Goal: Task Accomplishment & Management: Use online tool/utility

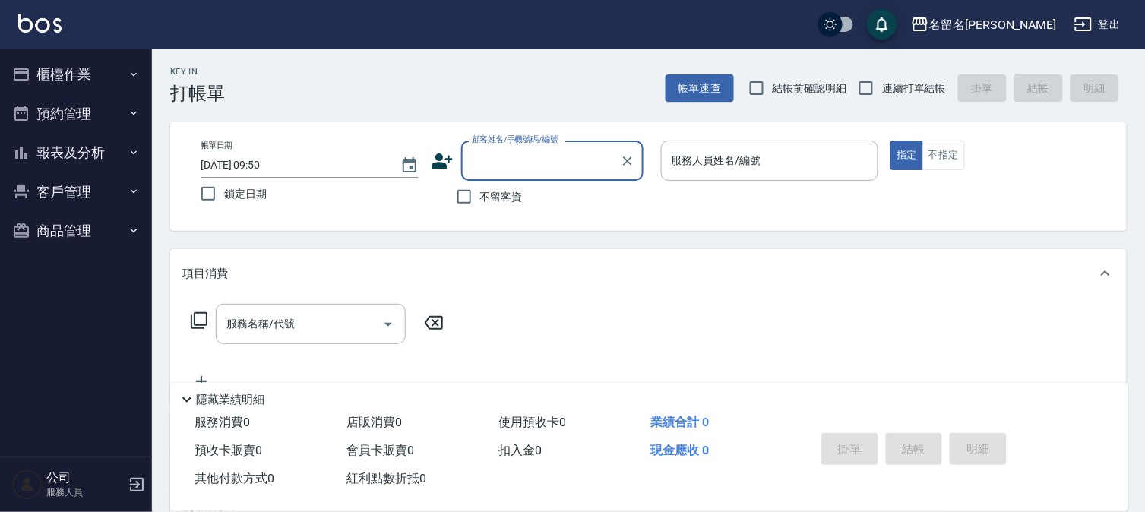
click at [67, 74] on button "櫃檯作業" at bounding box center [76, 75] width 140 height 40
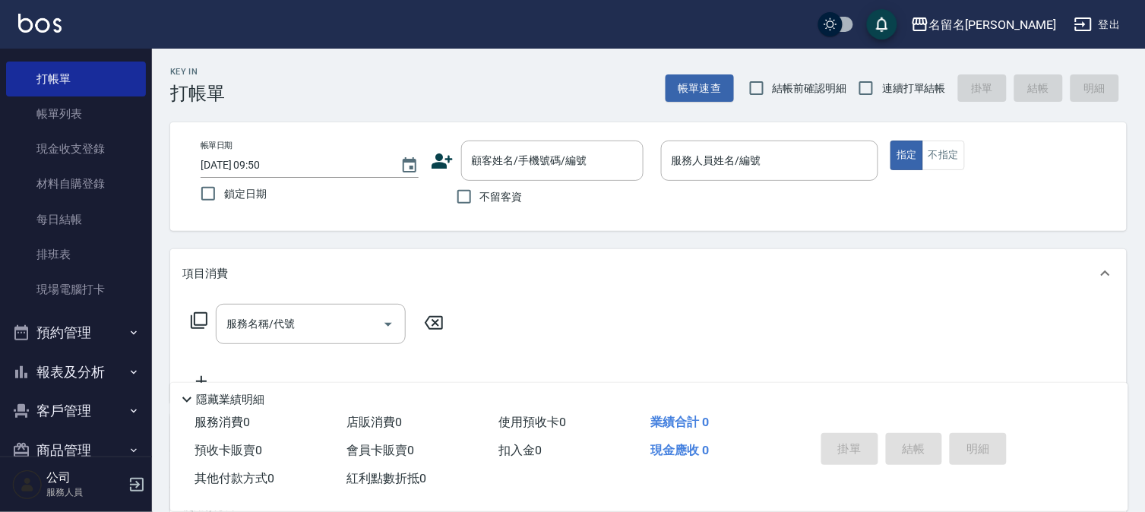
scroll to position [69, 0]
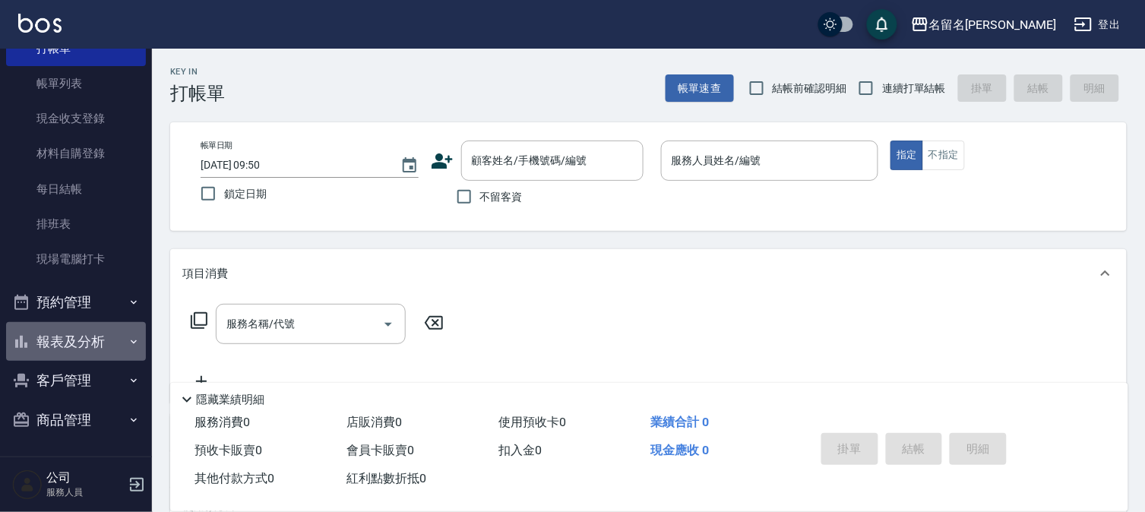
click at [81, 345] on button "報表及分析" at bounding box center [76, 342] width 140 height 40
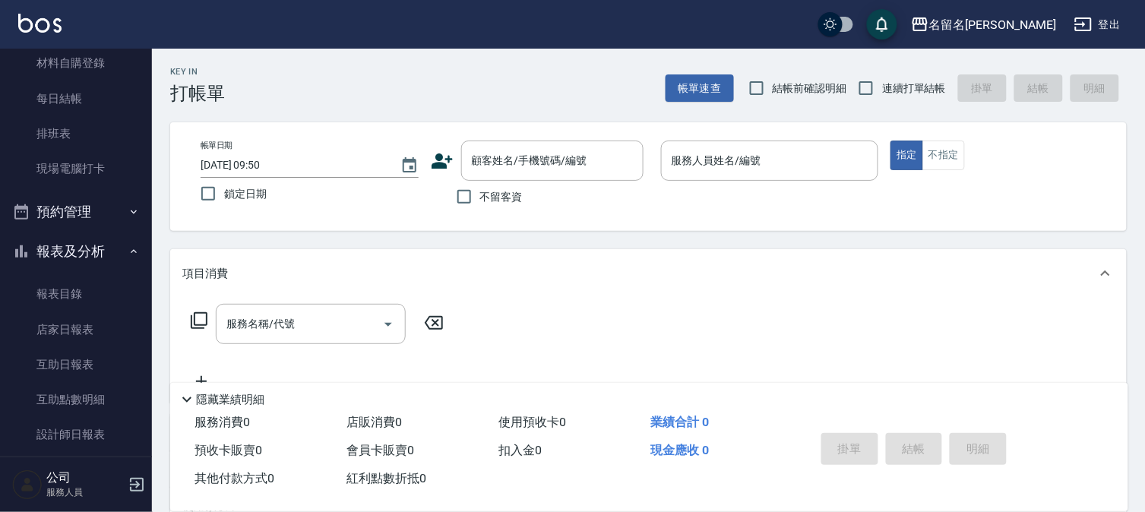
scroll to position [292, 0]
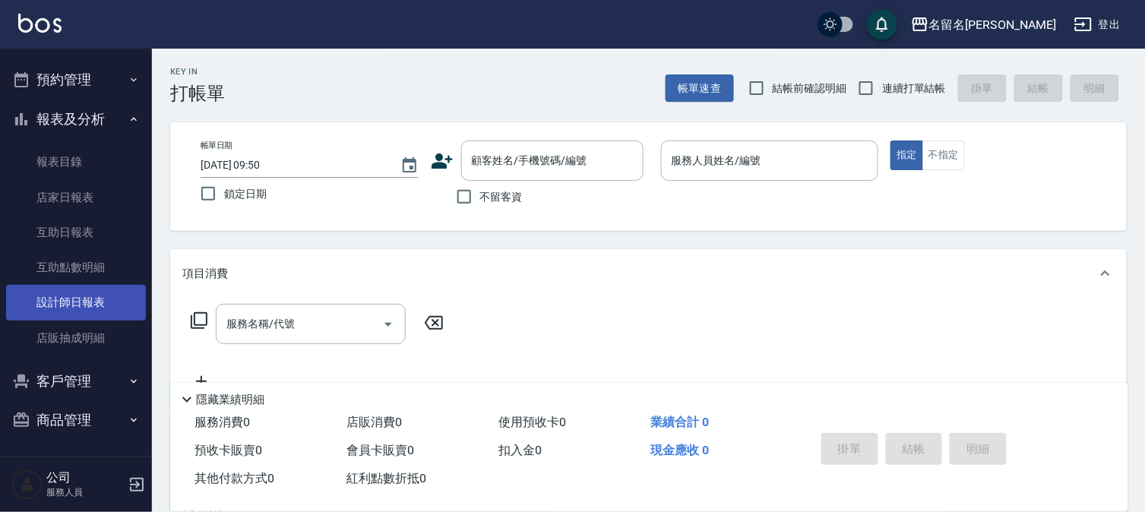
click at [108, 293] on link "設計師日報表" at bounding box center [76, 302] width 140 height 35
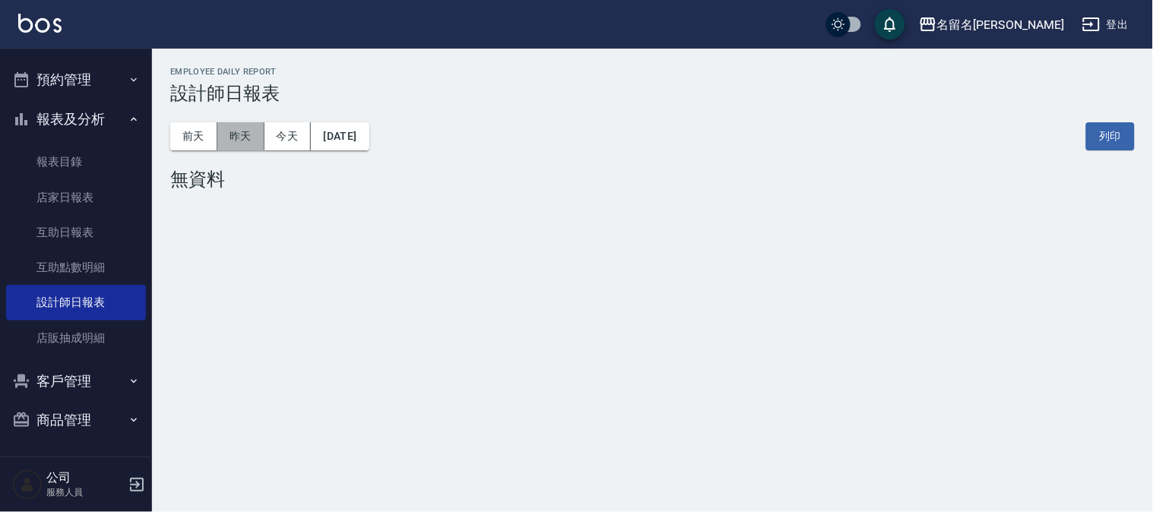
click at [252, 131] on button "昨天" at bounding box center [240, 136] width 47 height 28
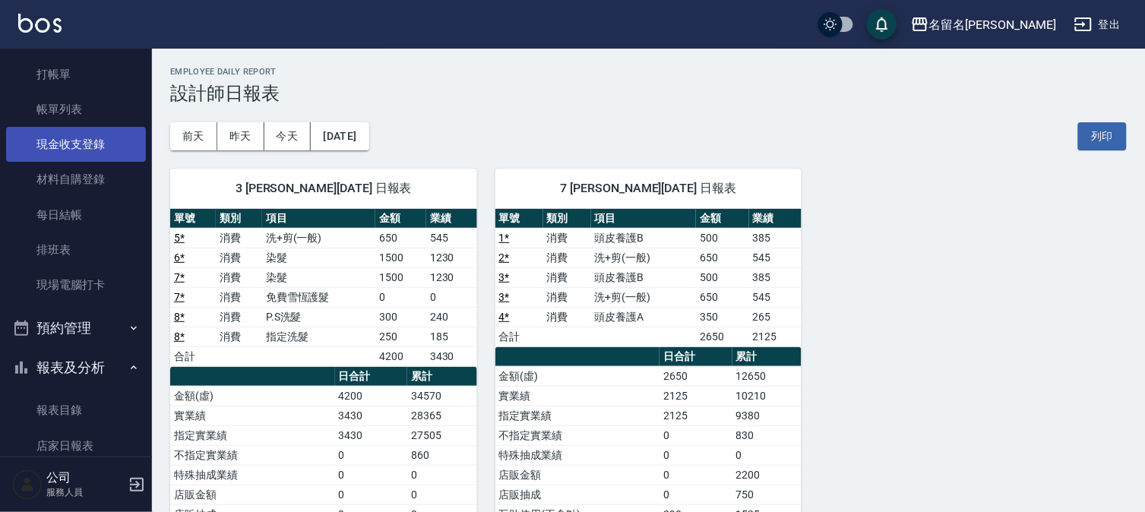
scroll to position [39, 0]
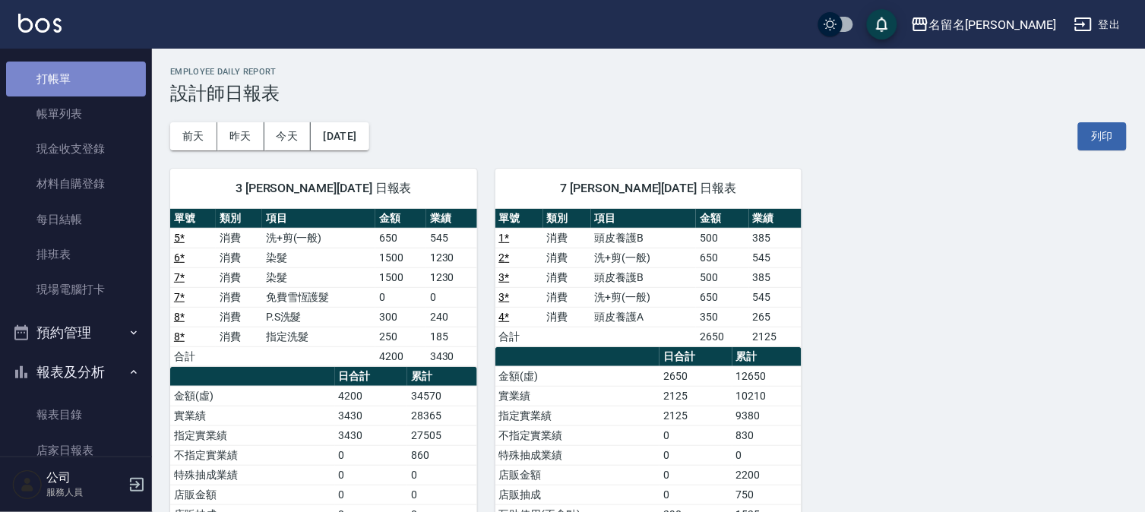
click at [125, 80] on link "打帳單" at bounding box center [76, 79] width 140 height 35
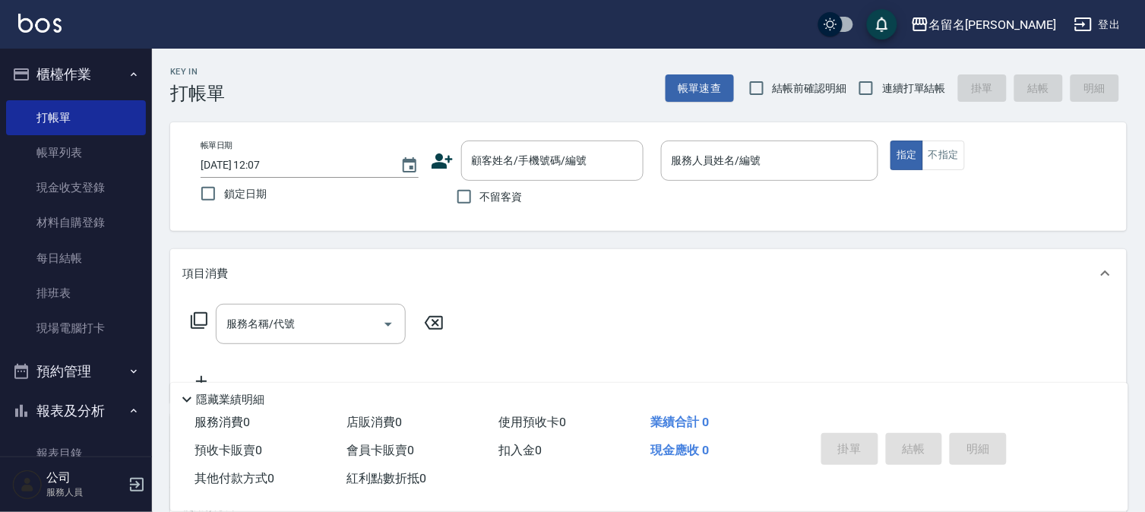
click at [776, 124] on div "帳單日期 [DATE] 12:07 鎖定日期 顧客姓名/手機號碼/編號 顧客姓名/手機號碼/編號 不留客資 服務人員姓名/編號 服務人員姓名/編號 指定 不指定" at bounding box center [648, 176] width 957 height 109
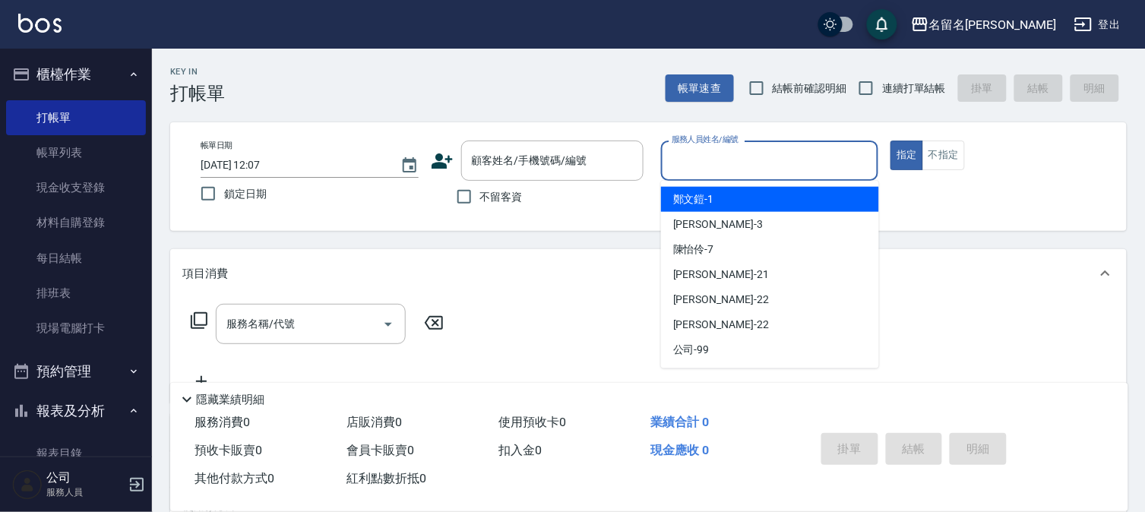
click at [752, 168] on input "服務人員姓名/編號" at bounding box center [770, 160] width 204 height 27
type input "陳怡伶-7"
type button "true"
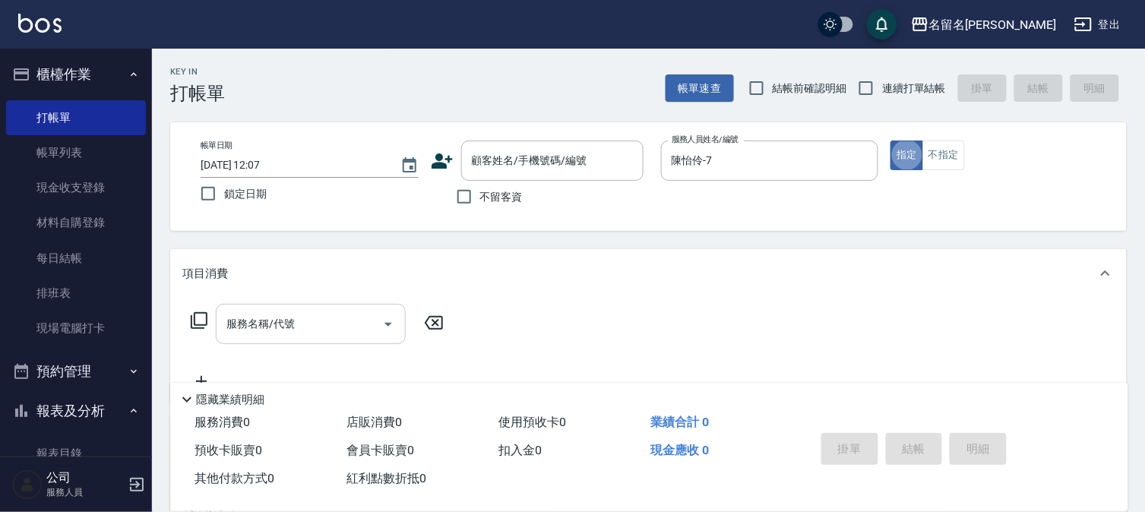
click at [352, 329] on input "服務名稱/代號" at bounding box center [299, 324] width 153 height 27
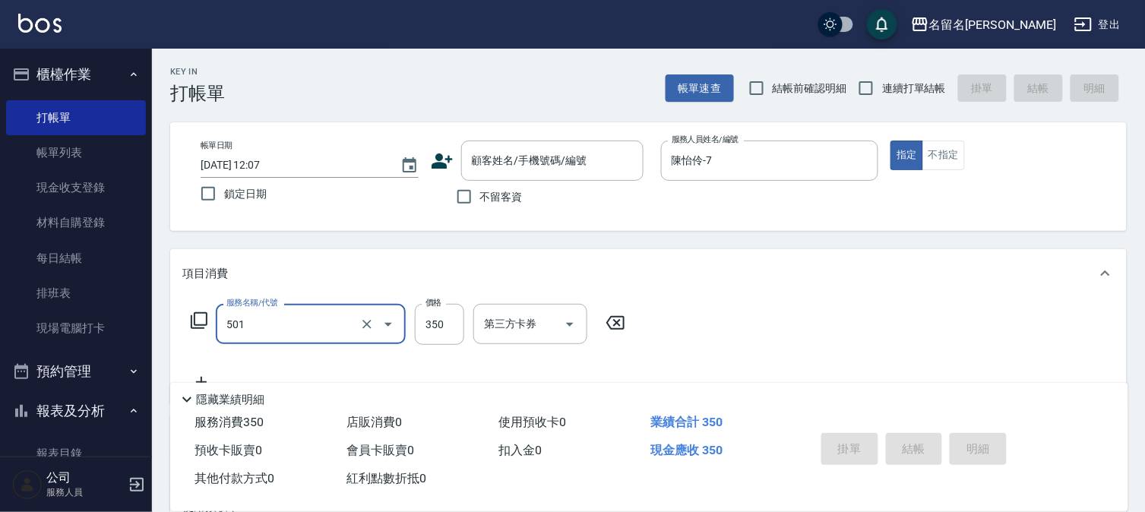
type input "P.S洗髮(501)"
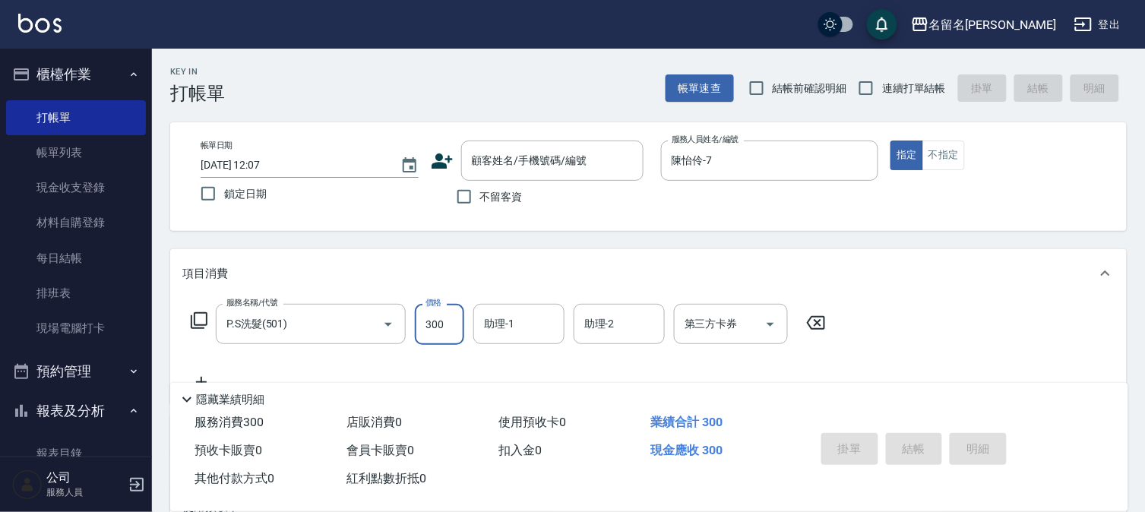
type input "300"
type input "陳怡伶-7"
click at [954, 154] on button "不指定" at bounding box center [943, 156] width 43 height 30
click at [464, 194] on input "不留客資" at bounding box center [464, 197] width 32 height 32
checkbox input "true"
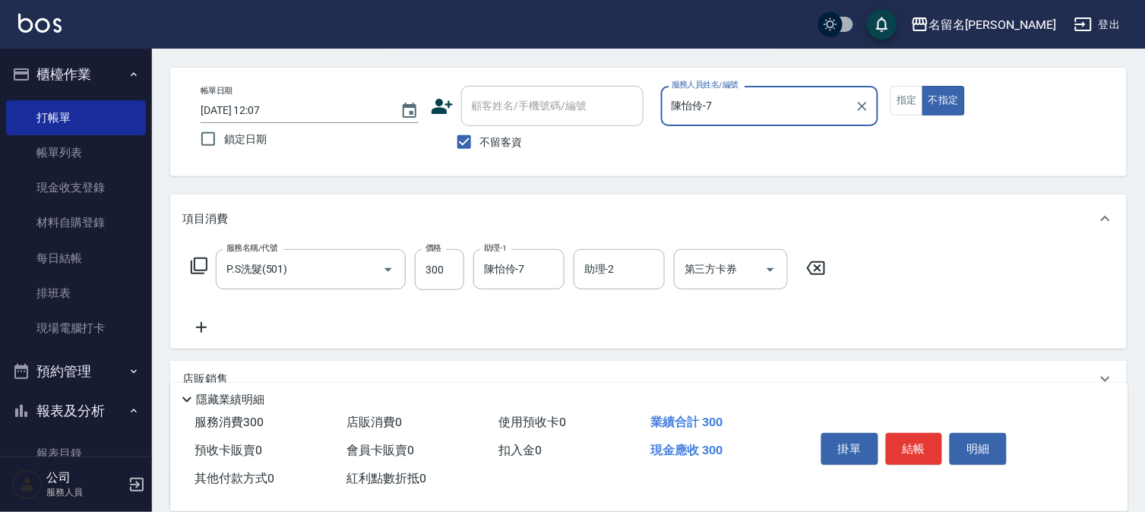
scroll to position [84, 0]
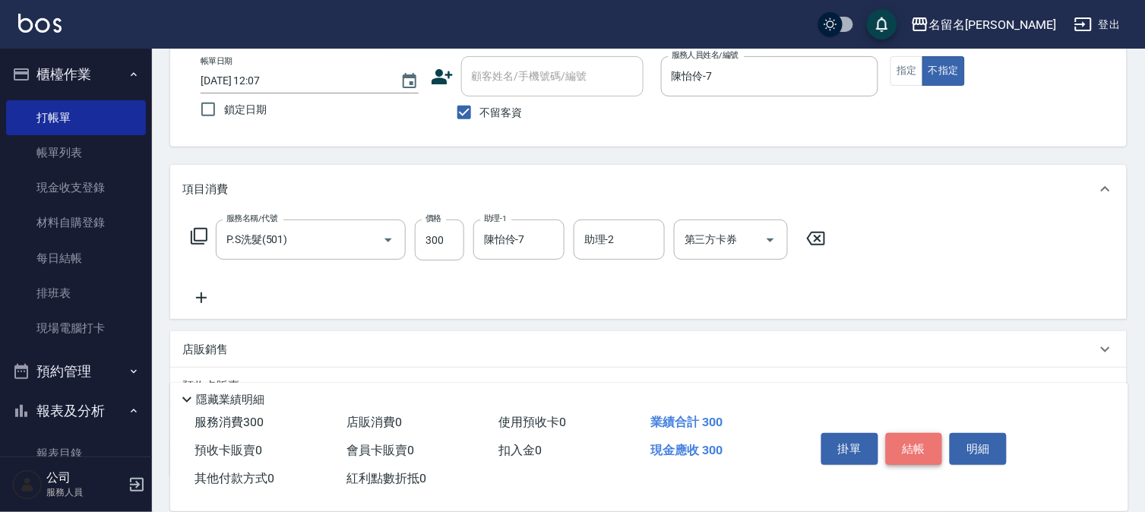
click at [916, 441] on button "結帳" at bounding box center [914, 449] width 57 height 32
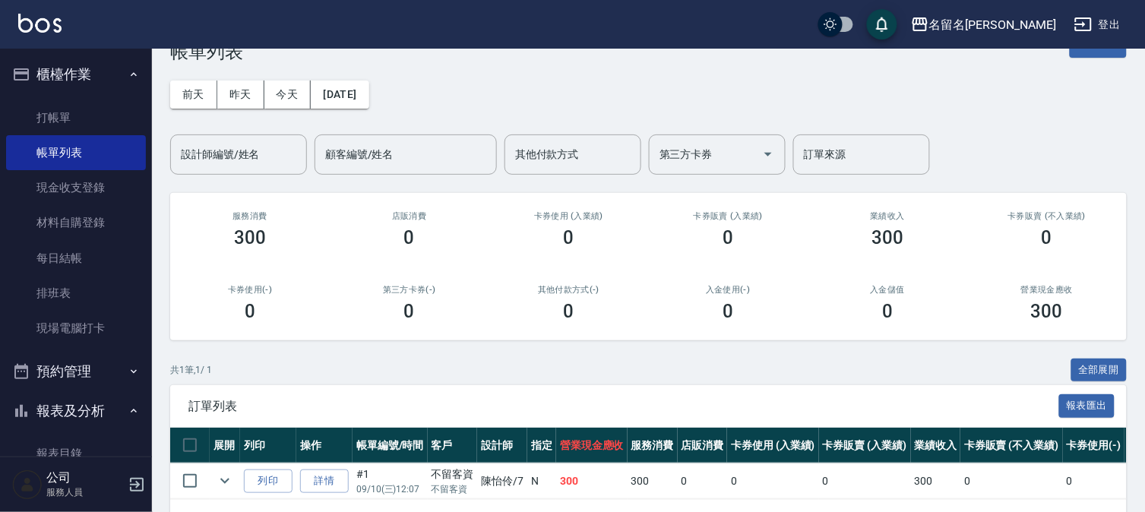
scroll to position [101, 0]
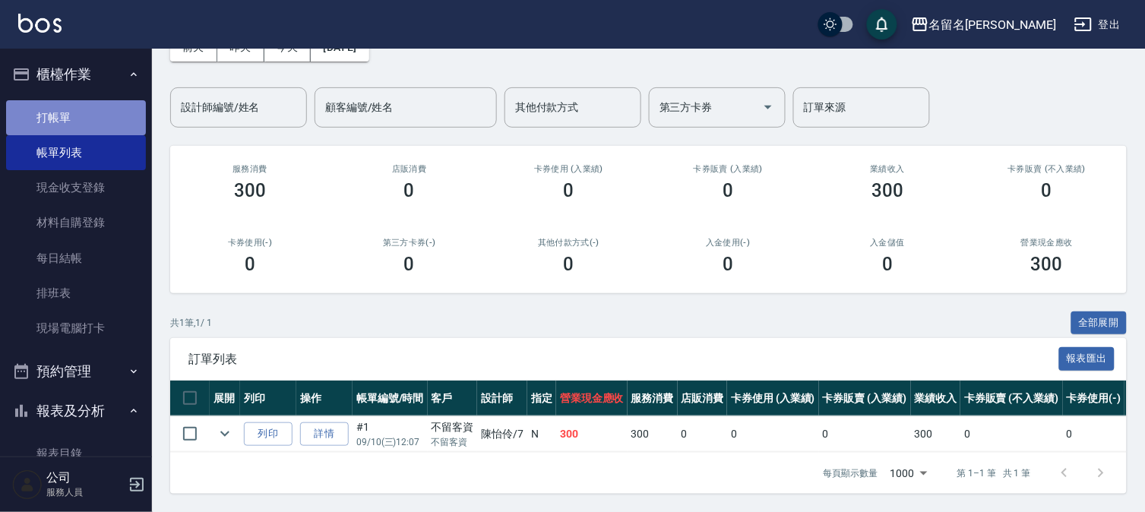
click at [86, 118] on link "打帳單" at bounding box center [76, 117] width 140 height 35
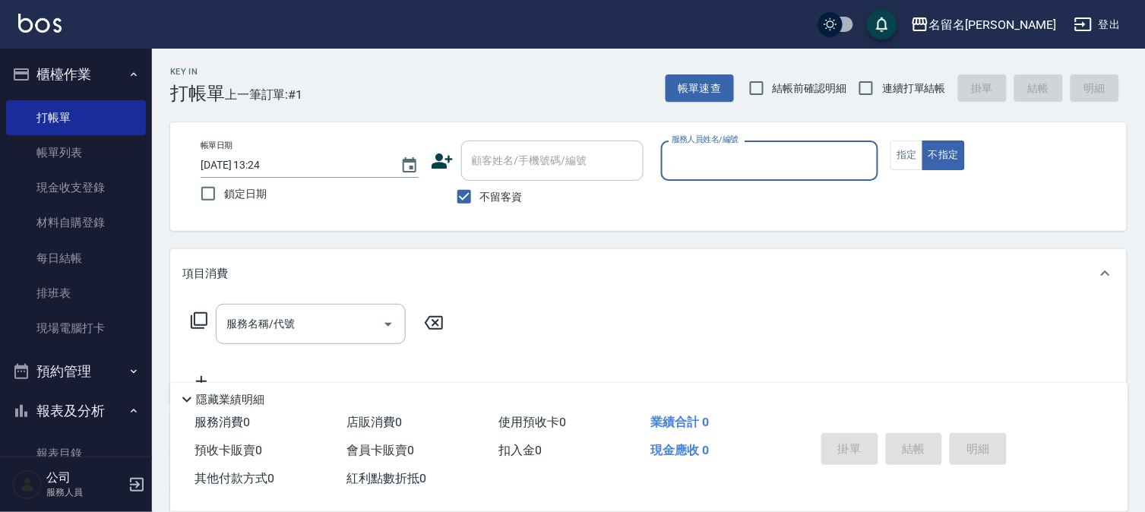
click at [716, 164] on input "服務人員姓名/編號" at bounding box center [770, 160] width 204 height 27
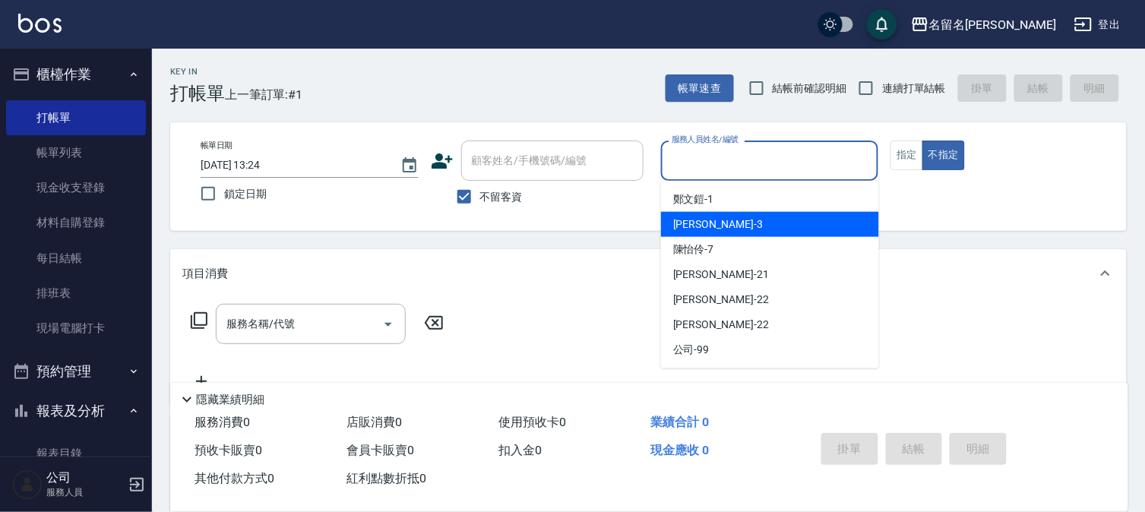
click at [687, 214] on div "[PERSON_NAME]-3" at bounding box center [770, 224] width 218 height 25
type input "[PERSON_NAME]-3"
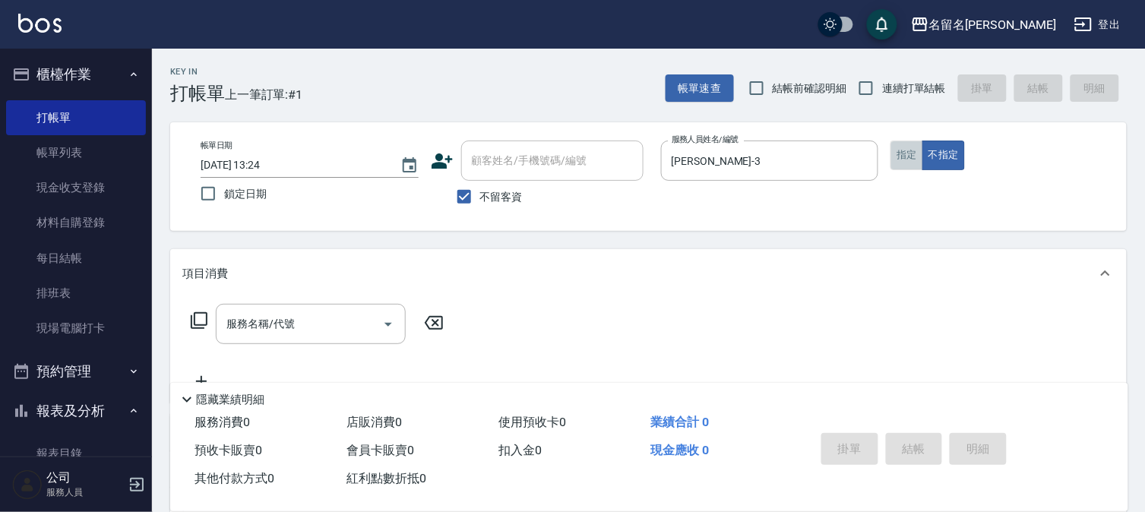
drag, startPoint x: 907, startPoint y: 154, endPoint x: 705, endPoint y: 207, distance: 209.0
click at [898, 157] on button "指定" at bounding box center [907, 156] width 33 height 30
click at [317, 312] on input "服務名稱/代號" at bounding box center [299, 324] width 153 height 27
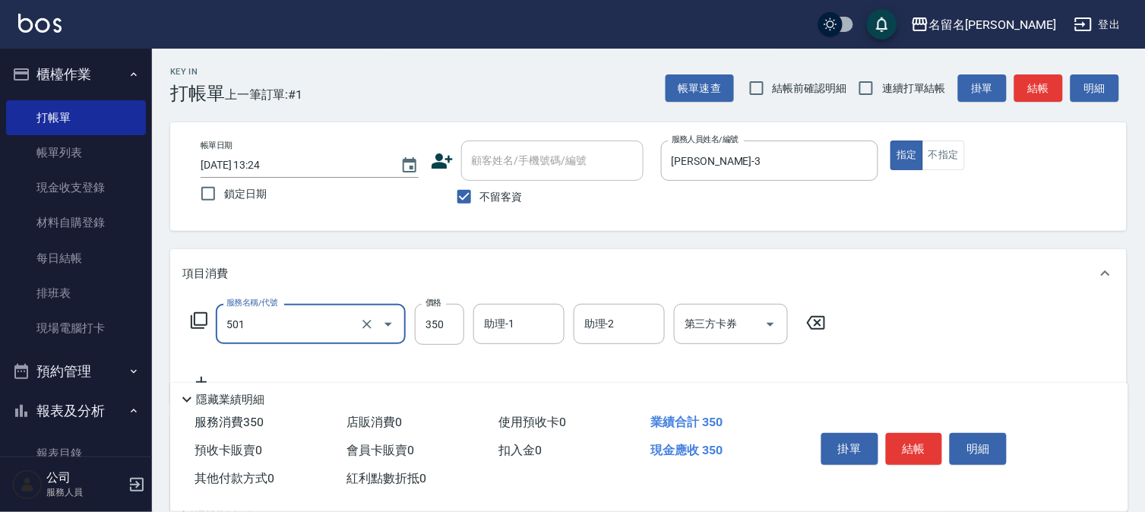
type input "P.S洗髮(501)"
type input "300"
click at [505, 323] on input "助理-1" at bounding box center [519, 324] width 78 height 27
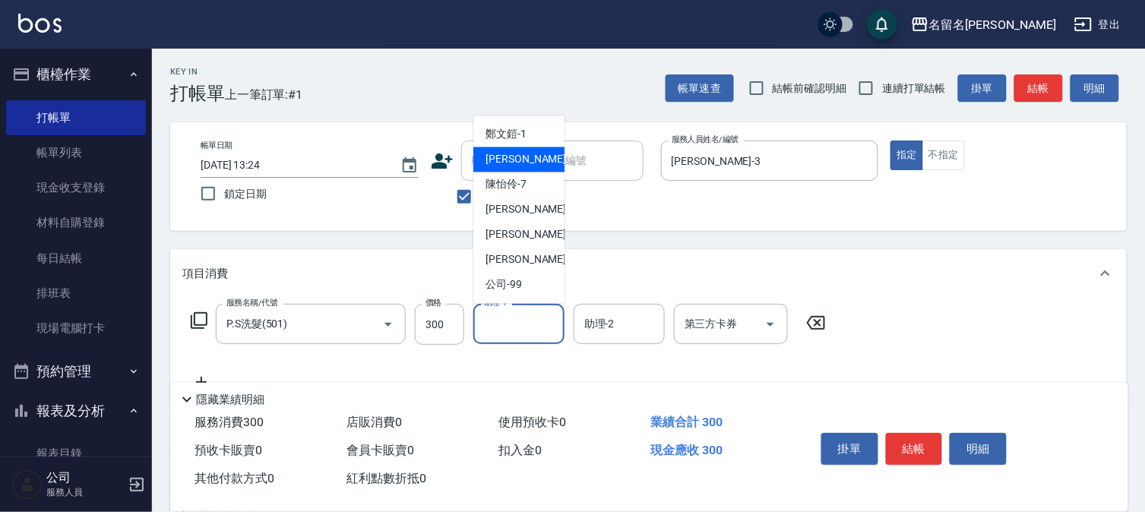
click at [537, 168] on div "[PERSON_NAME]-3" at bounding box center [518, 159] width 91 height 25
type input "[PERSON_NAME]-3"
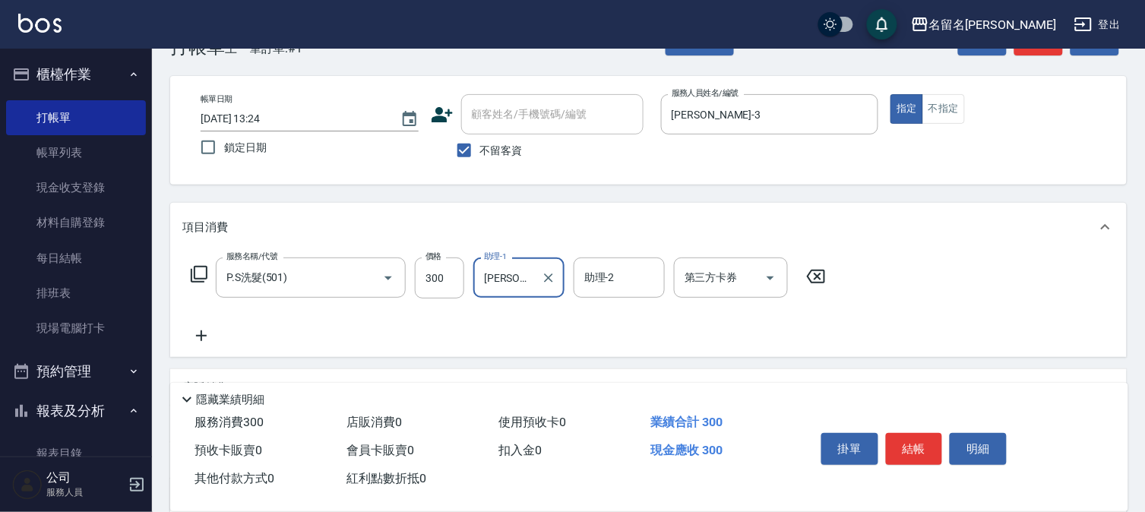
scroll to position [193, 0]
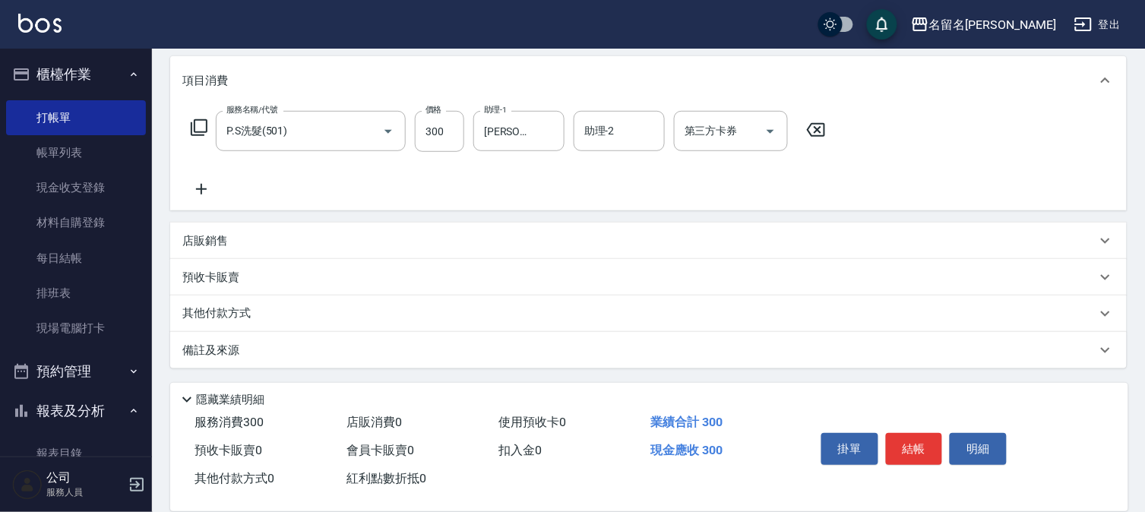
drag, startPoint x: 198, startPoint y: 182, endPoint x: 210, endPoint y: 182, distance: 12.2
click at [210, 182] on icon at bounding box center [201, 189] width 38 height 18
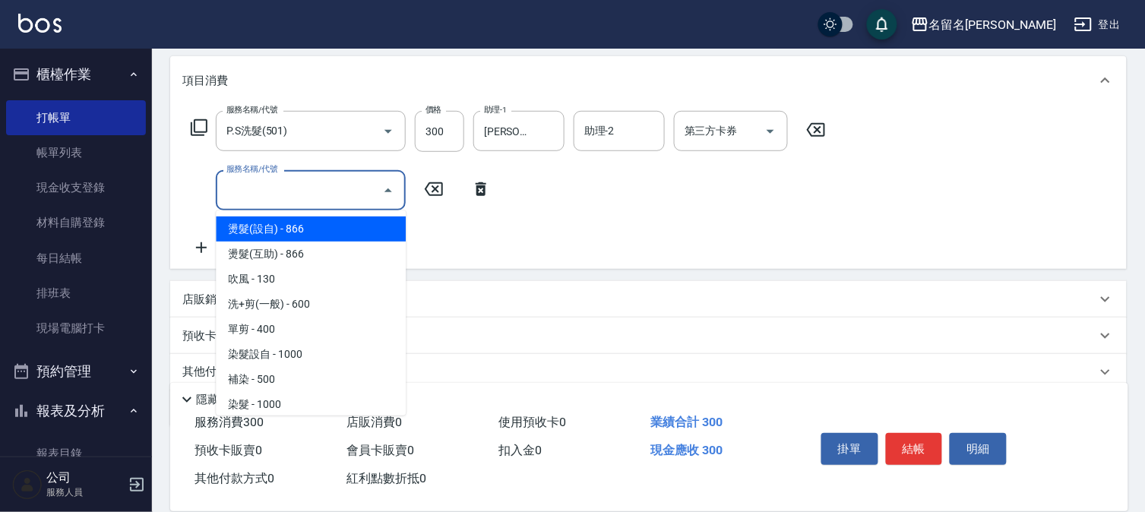
drag, startPoint x: 210, startPoint y: 182, endPoint x: 275, endPoint y: 172, distance: 66.2
click at [240, 182] on input "服務名稱/代號" at bounding box center [299, 190] width 153 height 27
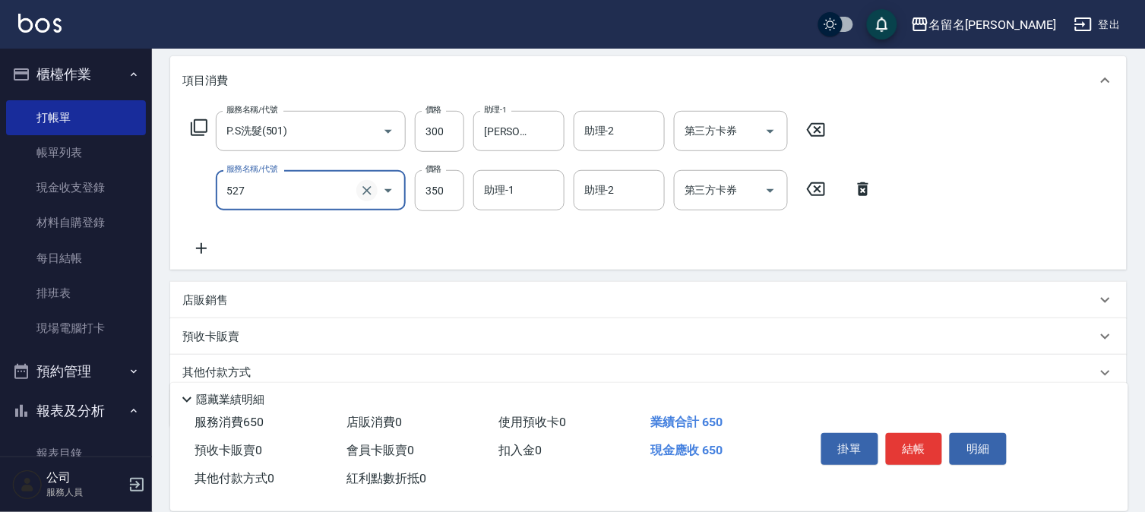
type input "頭皮養護A(527)"
type input "450"
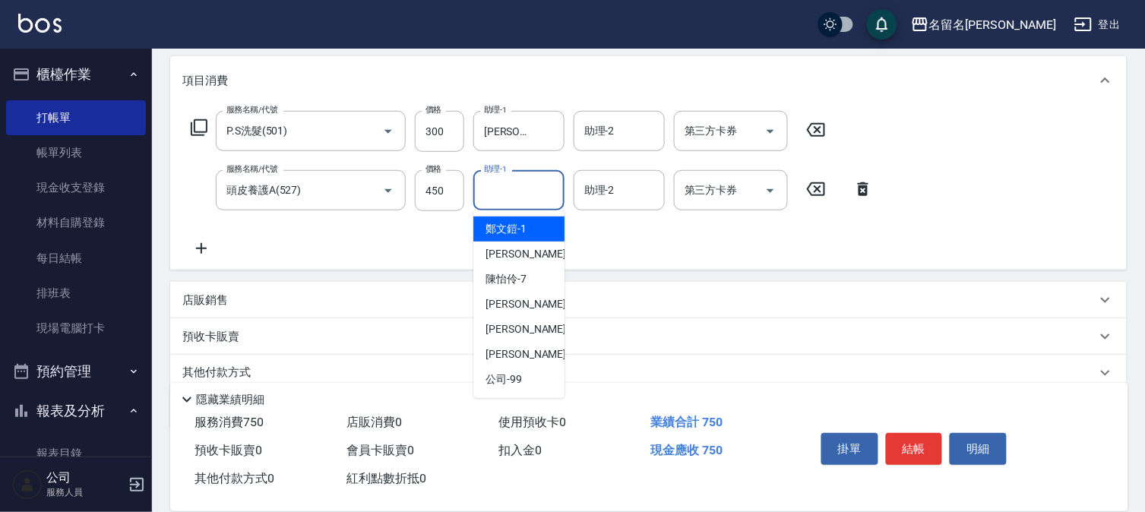
click at [508, 188] on input "助理-1" at bounding box center [519, 190] width 78 height 27
click at [509, 252] on span "[PERSON_NAME]-3" at bounding box center [531, 254] width 90 height 16
type input "[PERSON_NAME]-3"
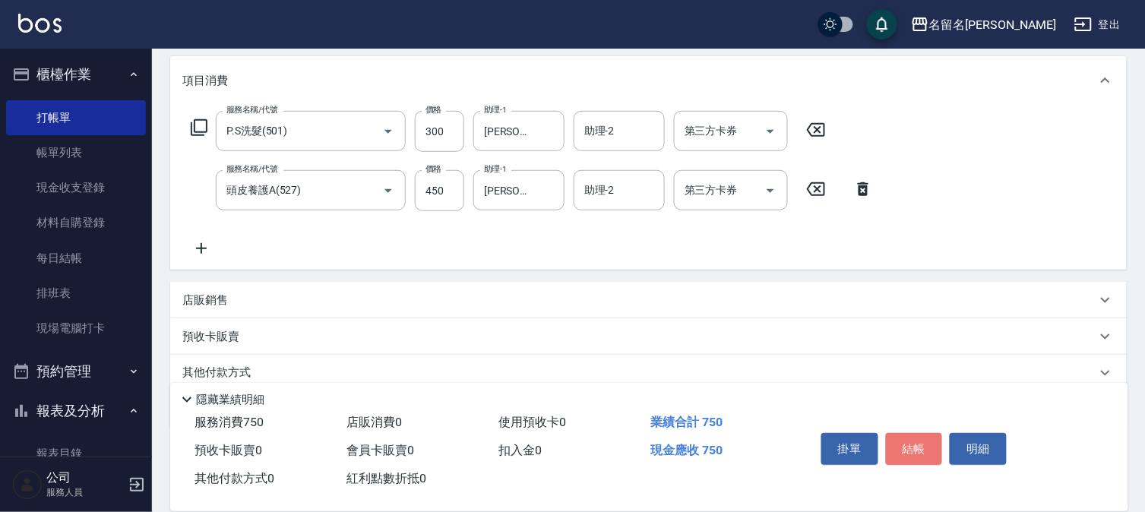
click at [921, 442] on button "結帳" at bounding box center [914, 449] width 57 height 32
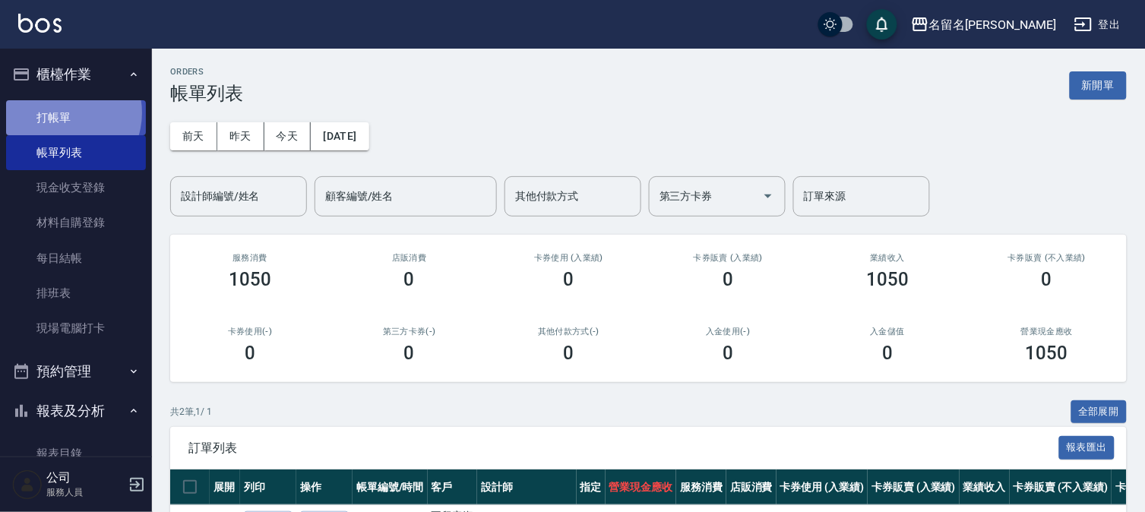
click at [64, 112] on link "打帳單" at bounding box center [76, 117] width 140 height 35
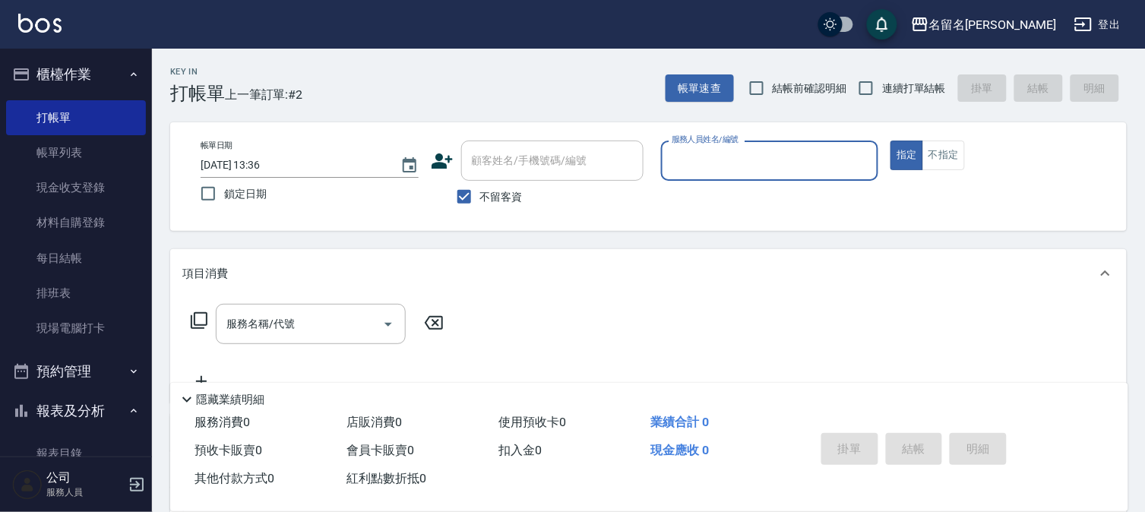
click at [777, 157] on input "服務人員姓名/編號" at bounding box center [770, 160] width 204 height 27
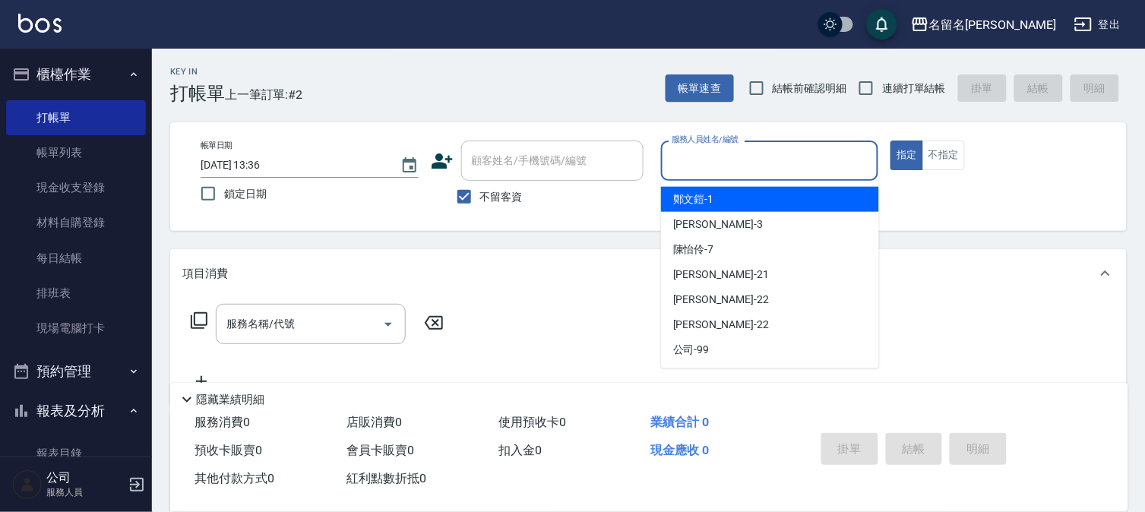
click at [766, 209] on div "[PERSON_NAME]-1" at bounding box center [770, 199] width 218 height 25
click at [754, 160] on input "[PERSON_NAME]-1" at bounding box center [759, 160] width 182 height 27
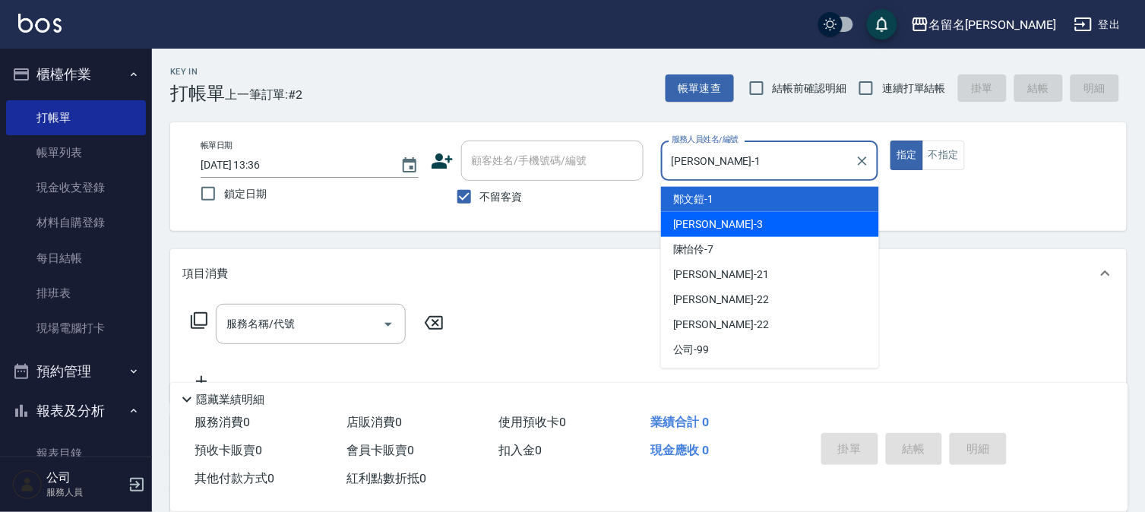
click at [737, 223] on div "[PERSON_NAME]-3" at bounding box center [770, 224] width 218 height 25
type input "[PERSON_NAME]-3"
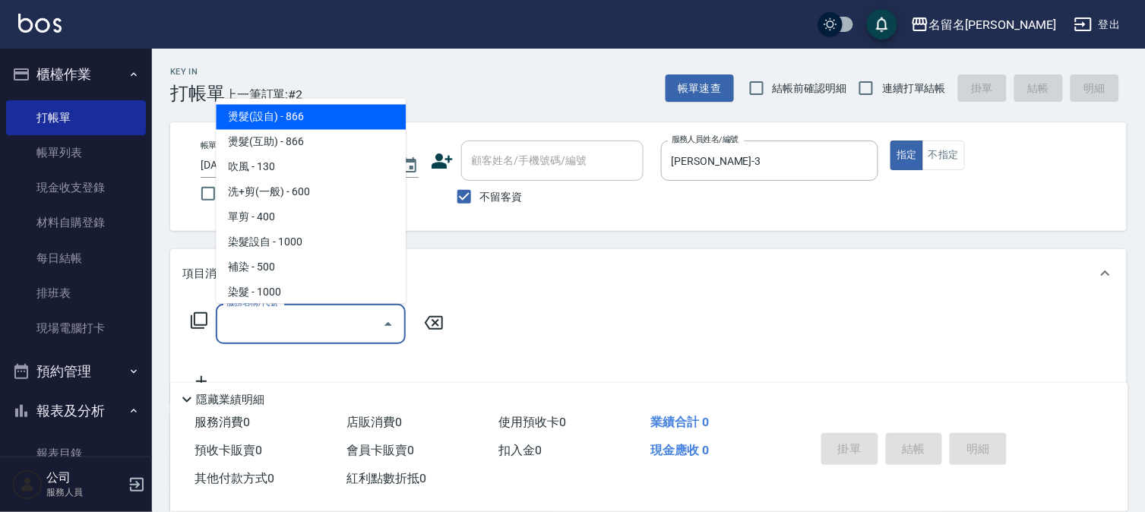
drag, startPoint x: 331, startPoint y: 321, endPoint x: 347, endPoint y: 301, distance: 26.5
click at [331, 315] on input "服務名稱/代號" at bounding box center [299, 324] width 153 height 27
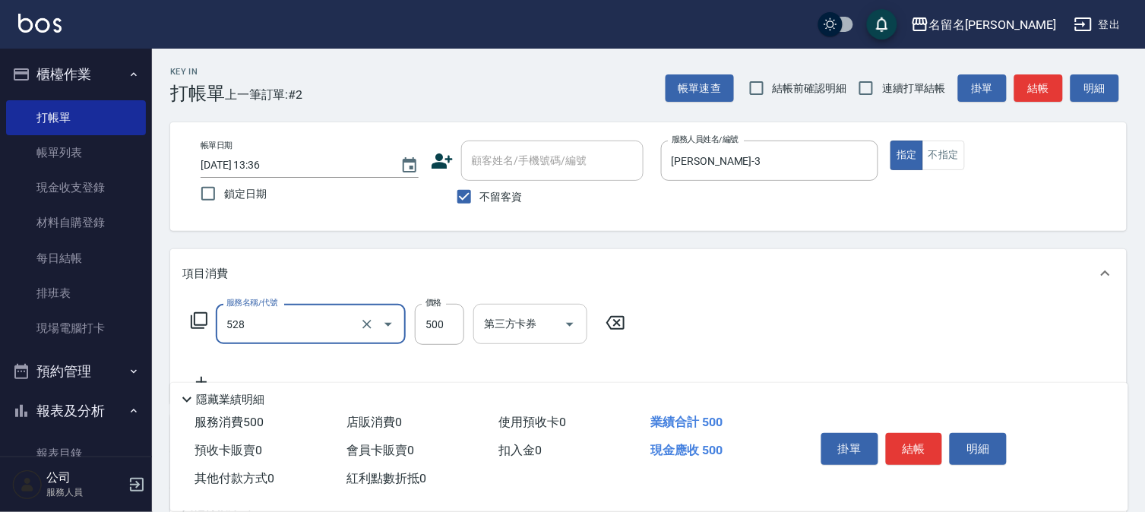
type input "頭皮養護B(528)"
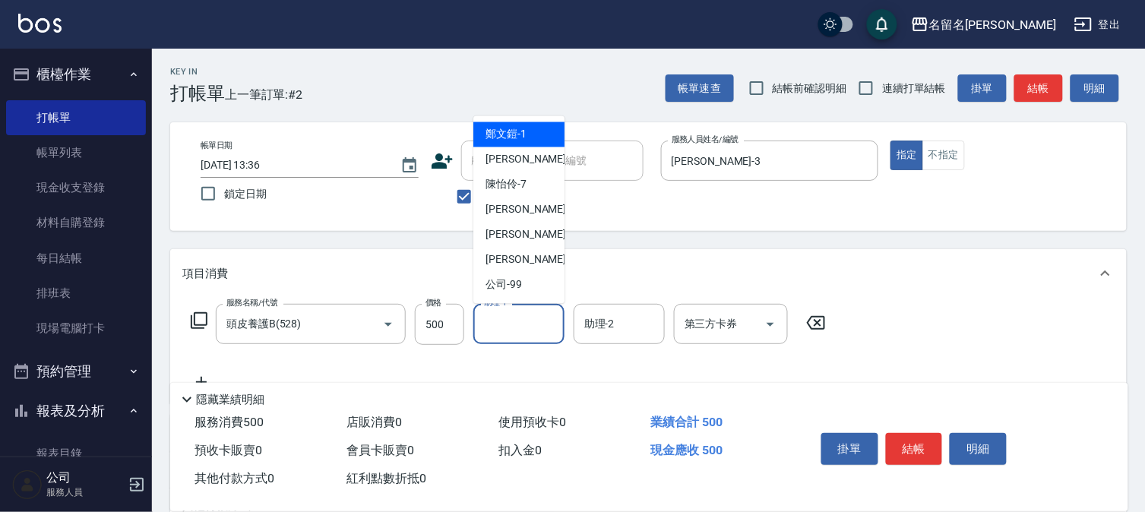
click at [505, 331] on input "助理-1" at bounding box center [519, 324] width 78 height 27
click at [494, 160] on span "[PERSON_NAME]-3" at bounding box center [531, 160] width 90 height 16
type input "[PERSON_NAME]-3"
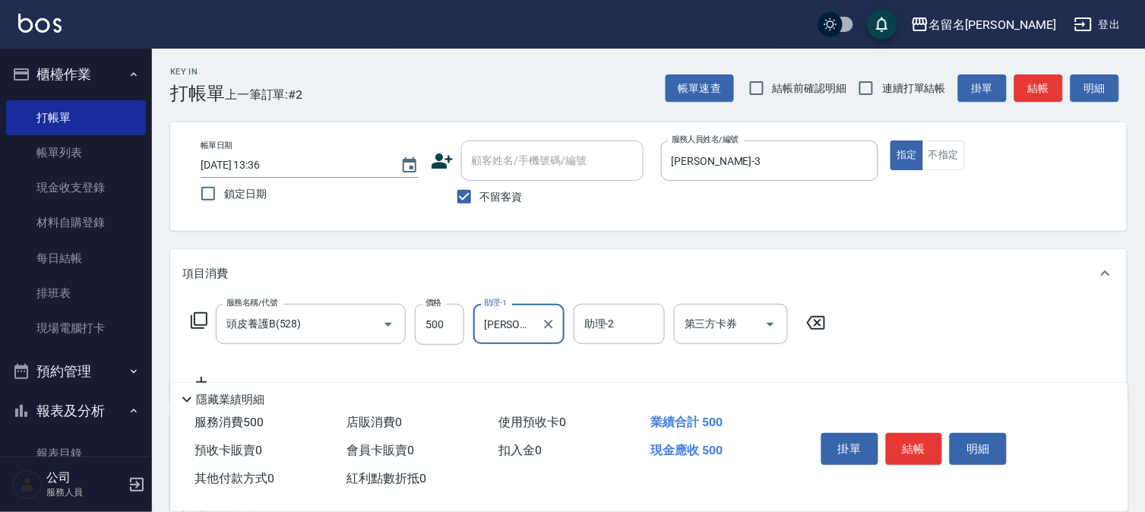
scroll to position [169, 0]
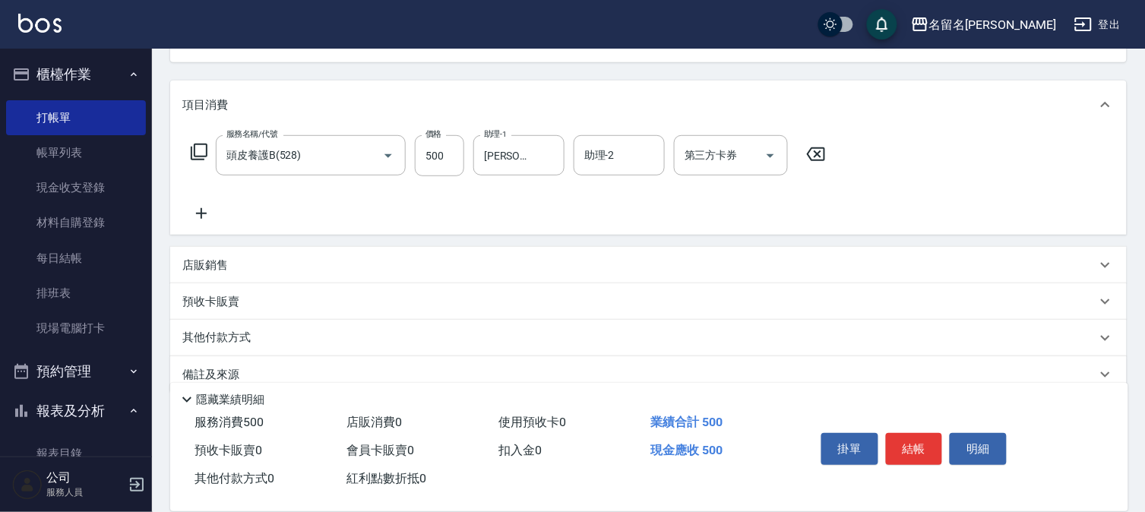
click at [204, 207] on icon at bounding box center [201, 213] width 38 height 18
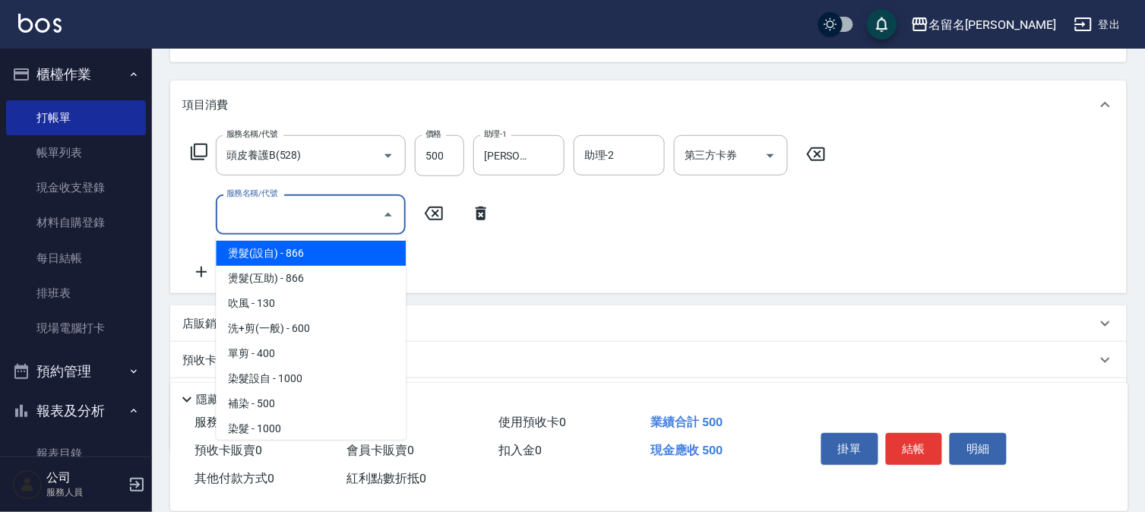
click at [241, 207] on input "服務名稱/代號" at bounding box center [299, 214] width 153 height 27
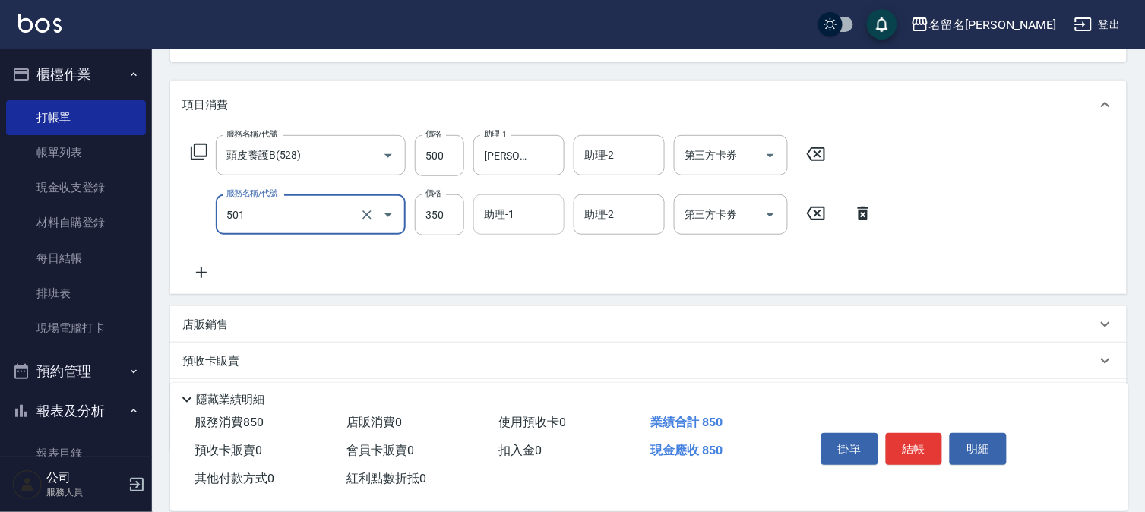
type input "P.S洗髮(501)"
type input "300"
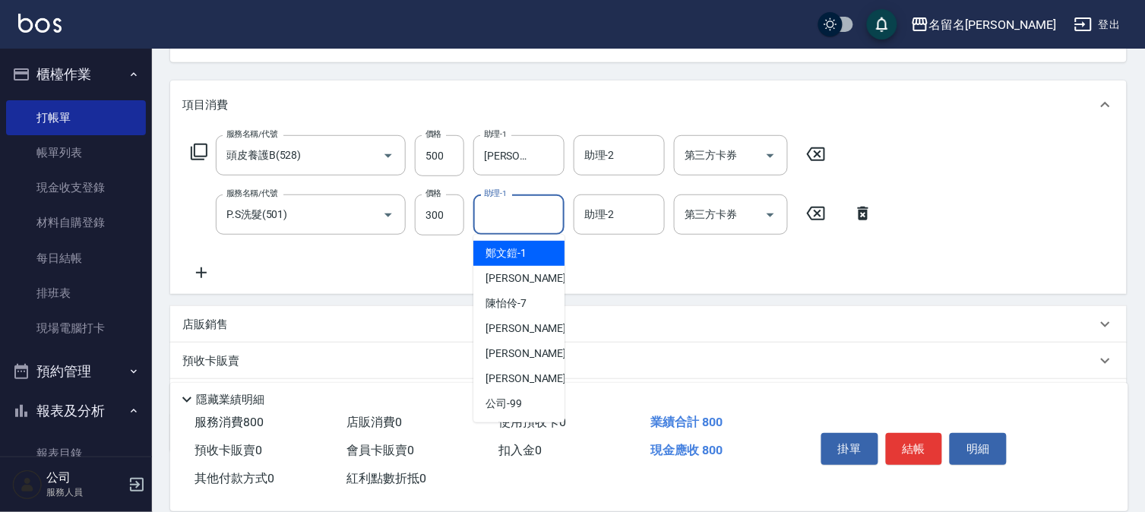
click at [527, 221] on input "助理-1" at bounding box center [519, 214] width 78 height 27
click at [517, 271] on span "[PERSON_NAME]-3" at bounding box center [531, 279] width 90 height 16
type input "[PERSON_NAME]-3"
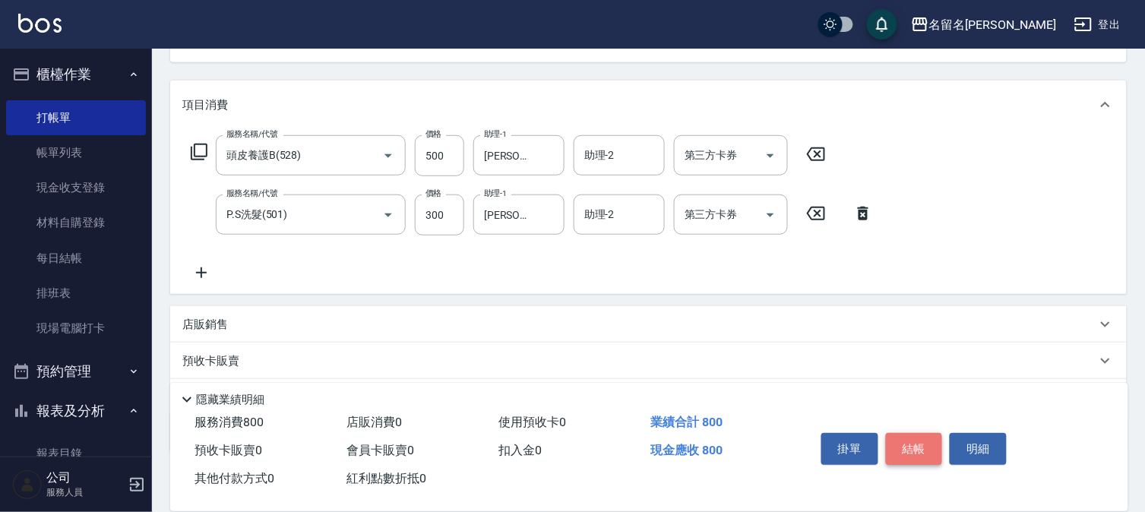
click at [920, 444] on button "結帳" at bounding box center [914, 449] width 57 height 32
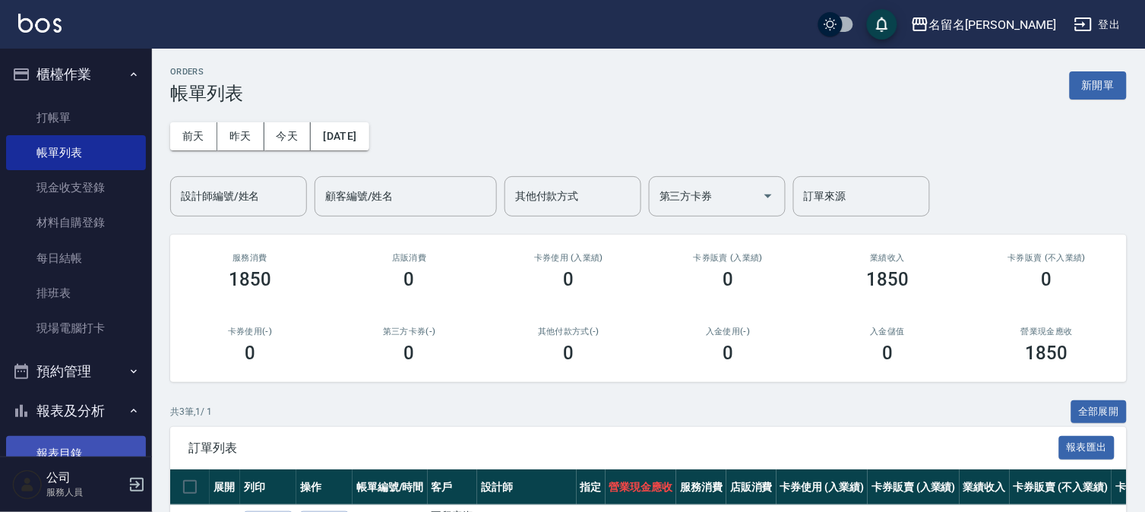
click at [67, 449] on link "報表目錄" at bounding box center [76, 453] width 140 height 35
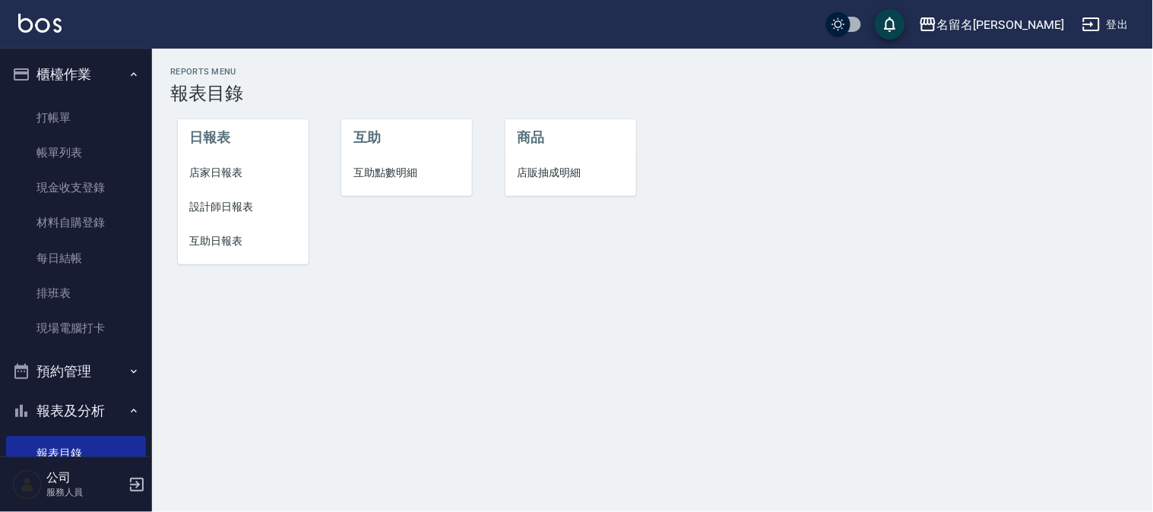
click at [225, 209] on span "設計師日報表" at bounding box center [243, 207] width 106 height 16
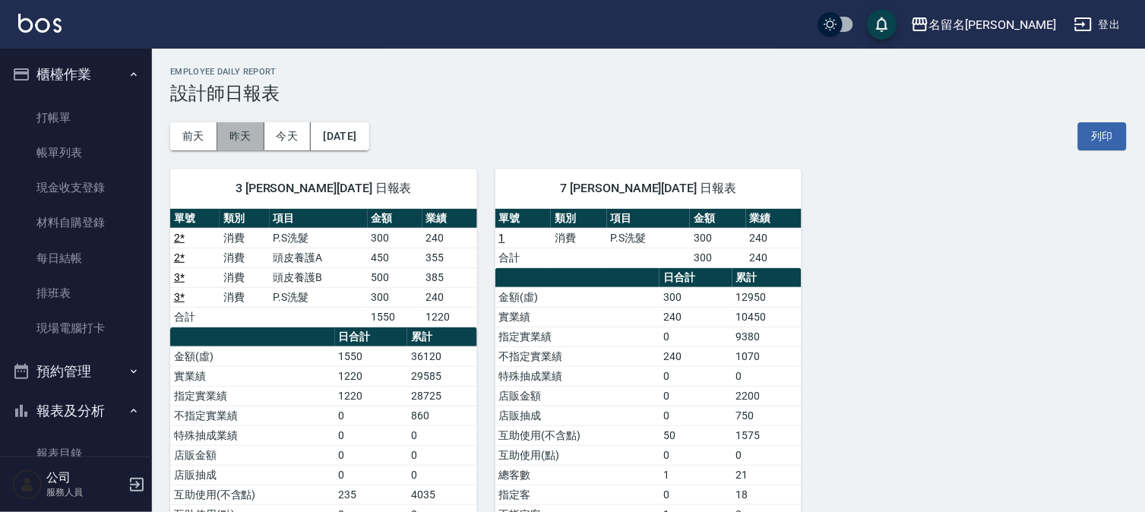
click at [245, 135] on button "昨天" at bounding box center [240, 136] width 47 height 28
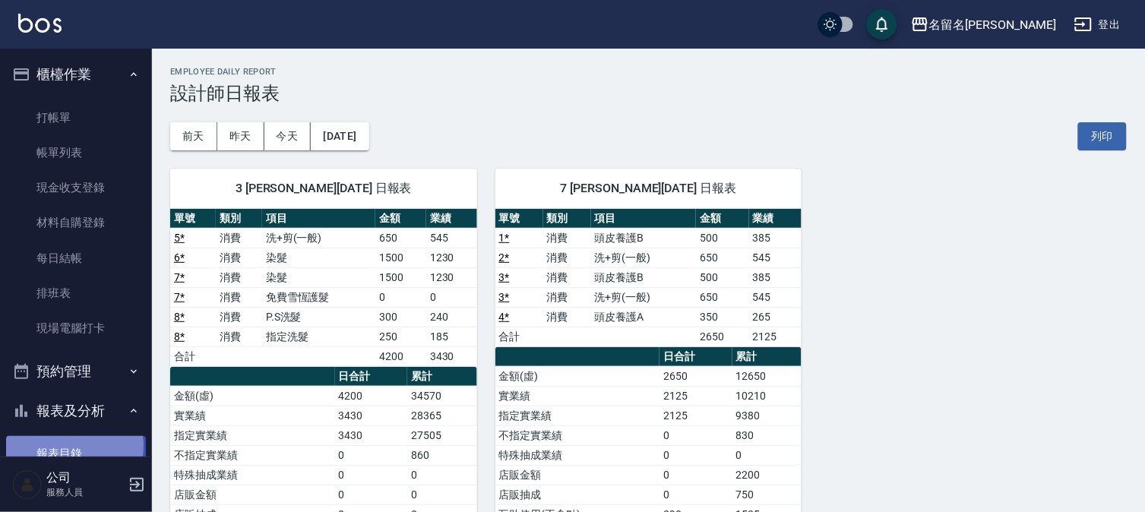
click at [65, 446] on link "報表目錄" at bounding box center [76, 453] width 140 height 35
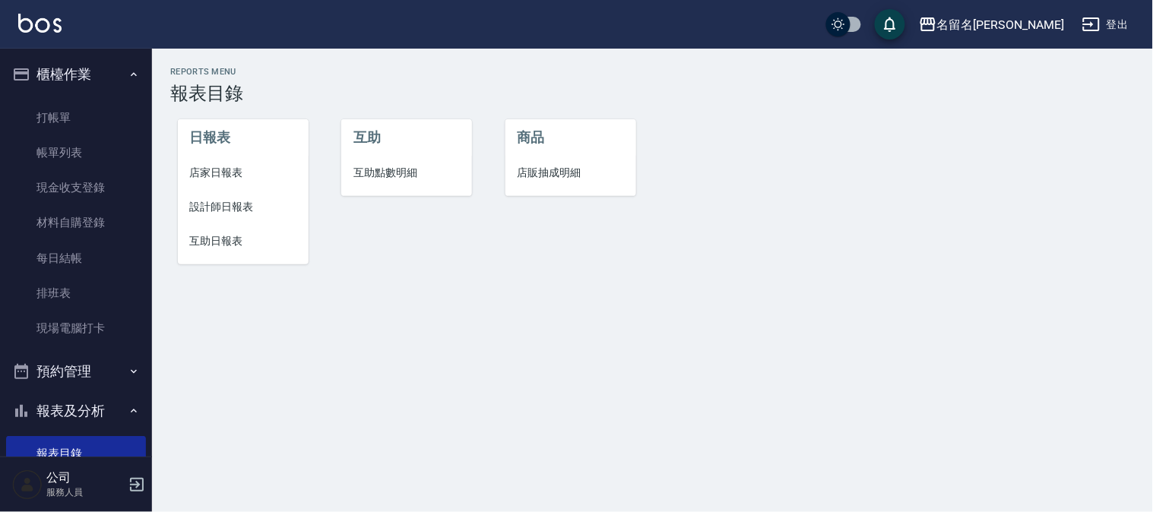
click at [210, 241] on span "互助日報表" at bounding box center [243, 241] width 106 height 16
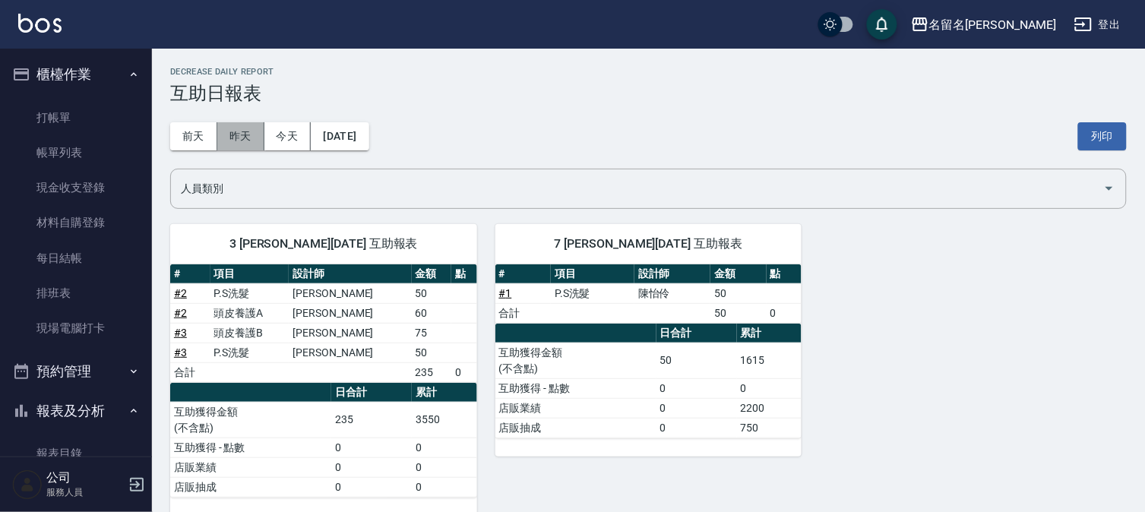
click at [248, 134] on button "昨天" at bounding box center [240, 136] width 47 height 28
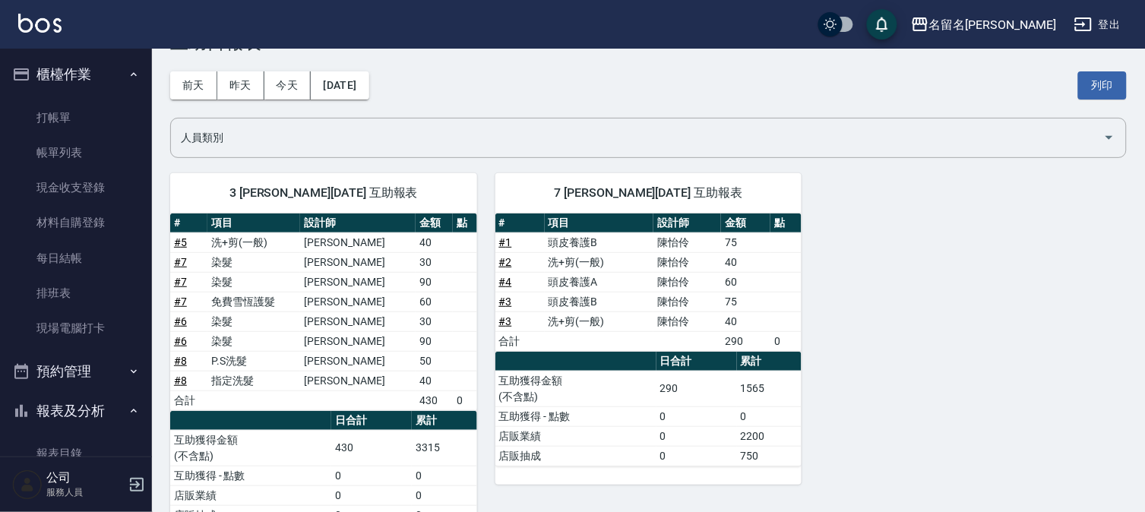
scroll to position [101, 0]
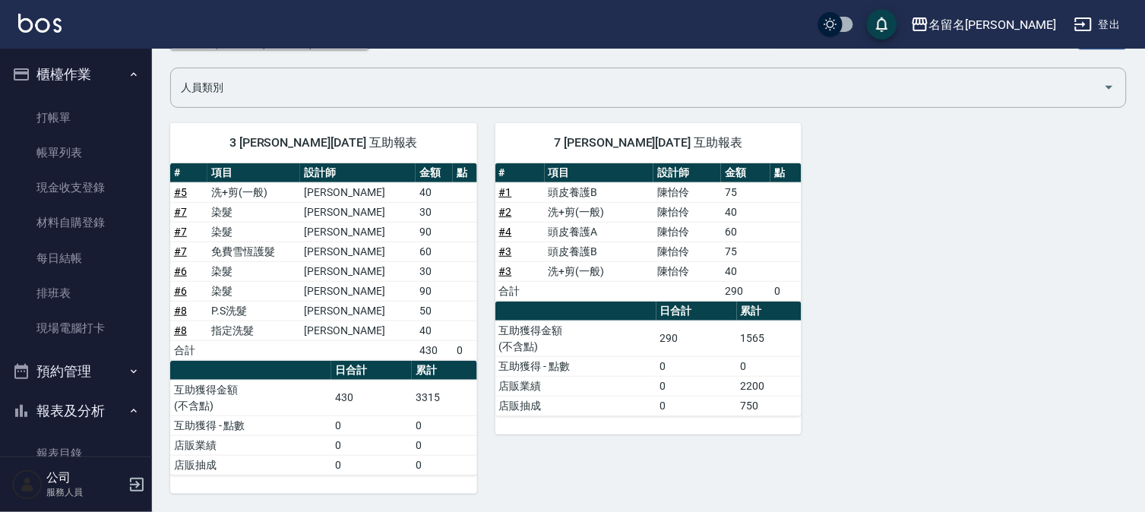
click at [80, 447] on link "報表目錄" at bounding box center [76, 453] width 140 height 35
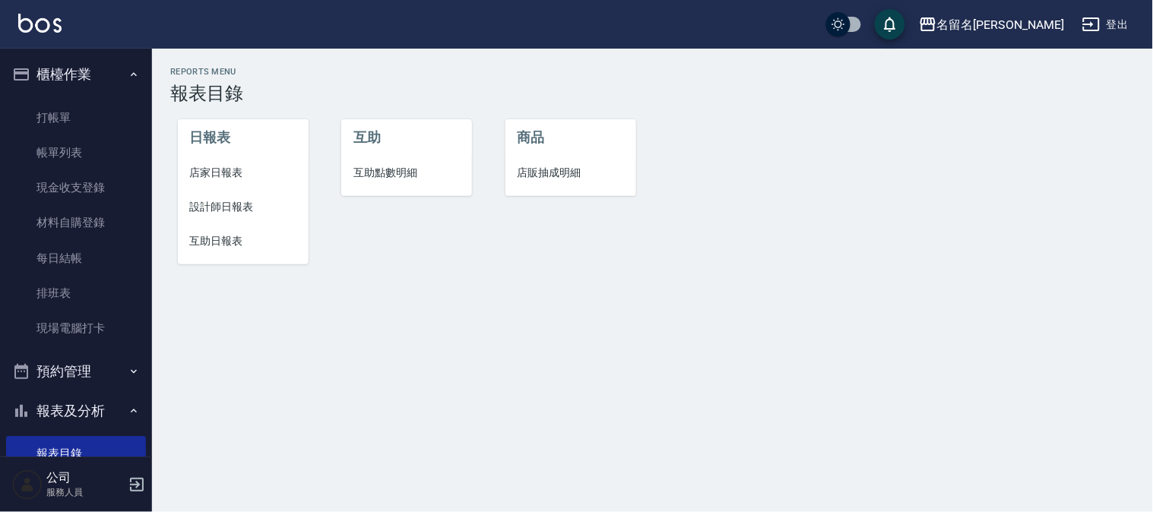
click at [221, 207] on span "設計師日報表" at bounding box center [243, 207] width 106 height 16
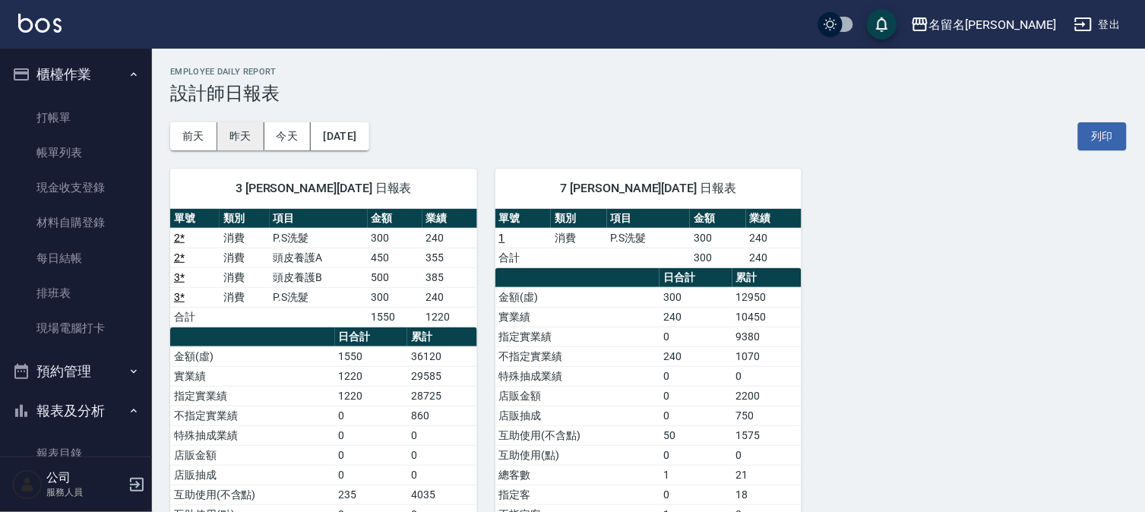
click at [245, 139] on button "昨天" at bounding box center [240, 136] width 47 height 28
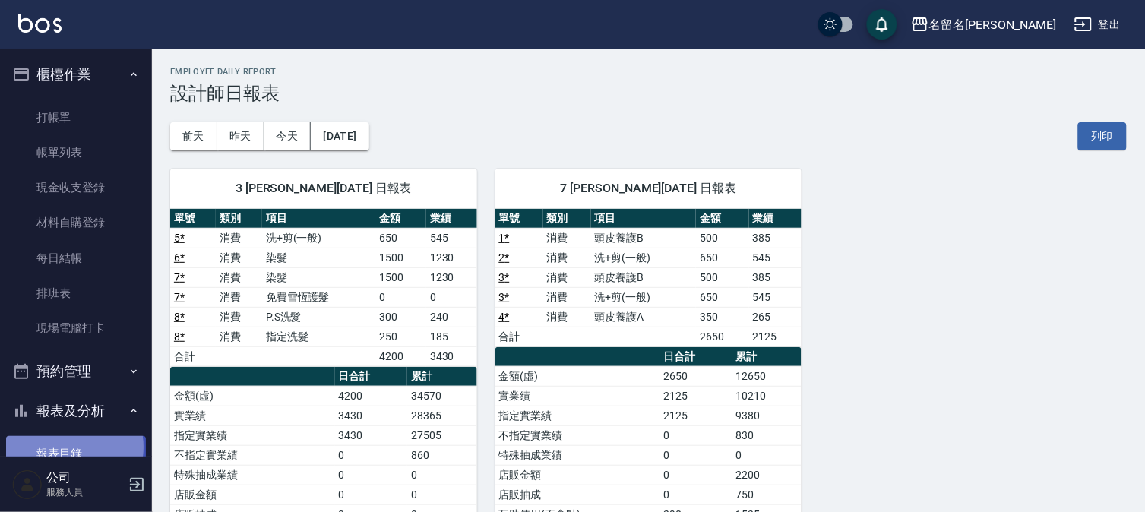
click at [66, 447] on link "報表目錄" at bounding box center [76, 453] width 140 height 35
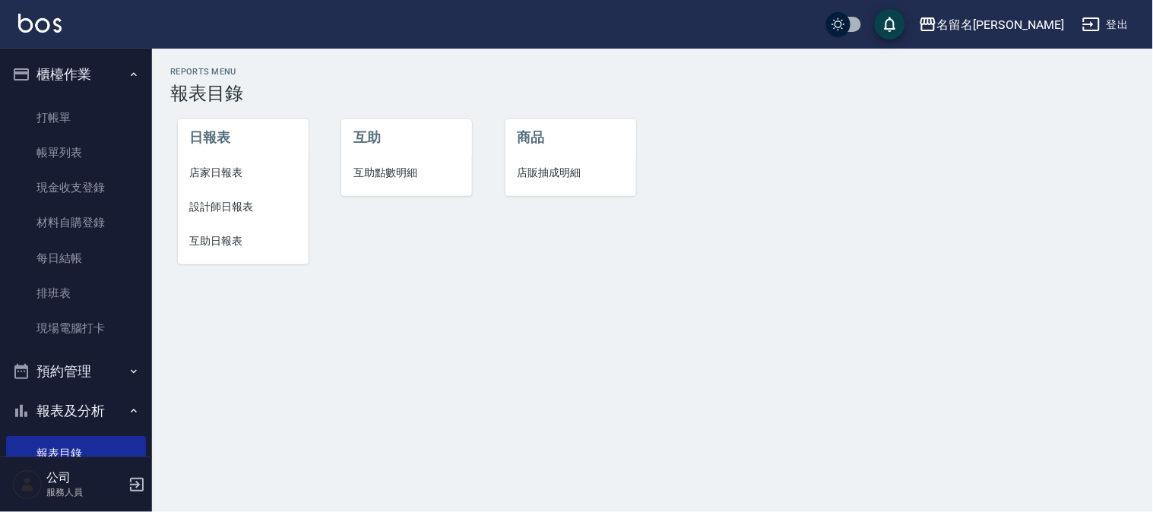
click at [233, 238] on span "互助日報表" at bounding box center [243, 241] width 106 height 16
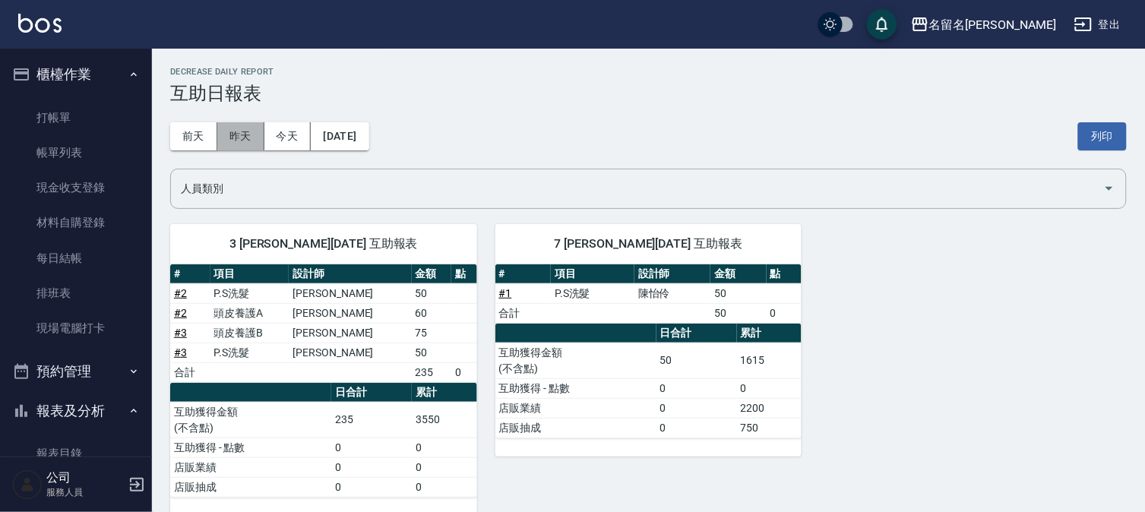
click at [238, 140] on button "昨天" at bounding box center [240, 136] width 47 height 28
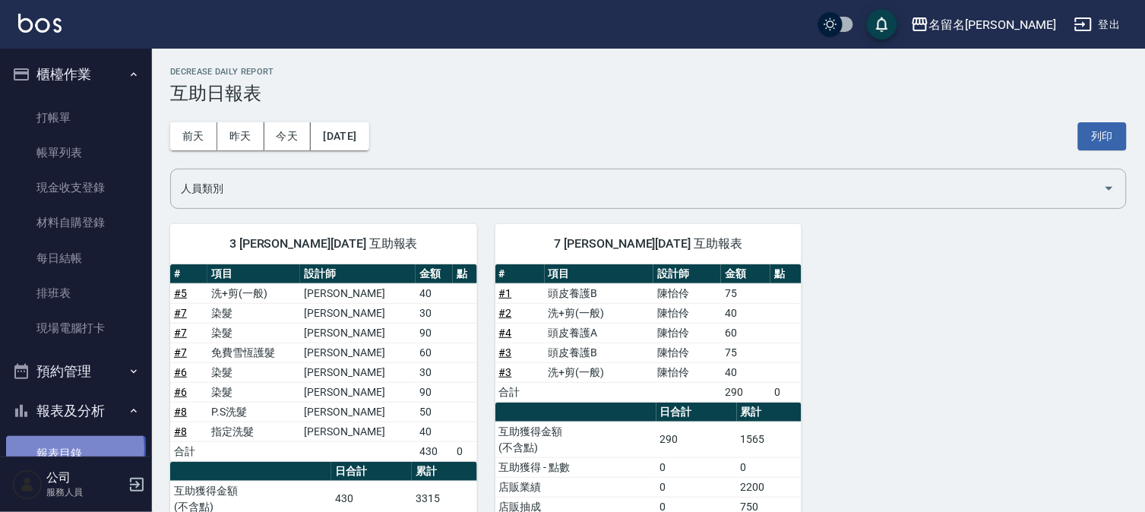
drag, startPoint x: 73, startPoint y: 448, endPoint x: 149, endPoint y: 339, distance: 133.2
click at [74, 446] on link "報表目錄" at bounding box center [76, 453] width 140 height 35
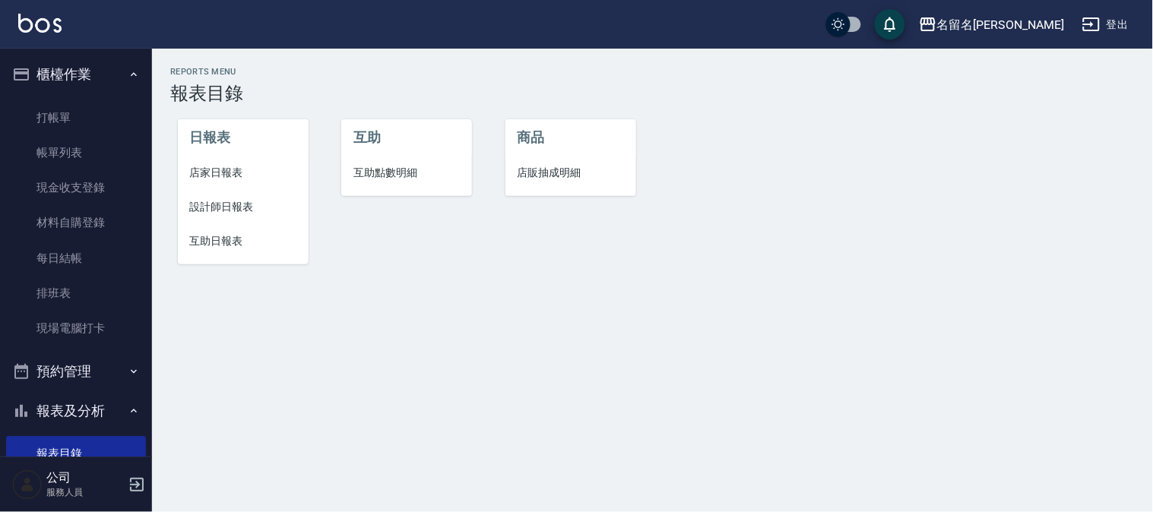
click at [214, 239] on span "互助日報表" at bounding box center [243, 241] width 106 height 16
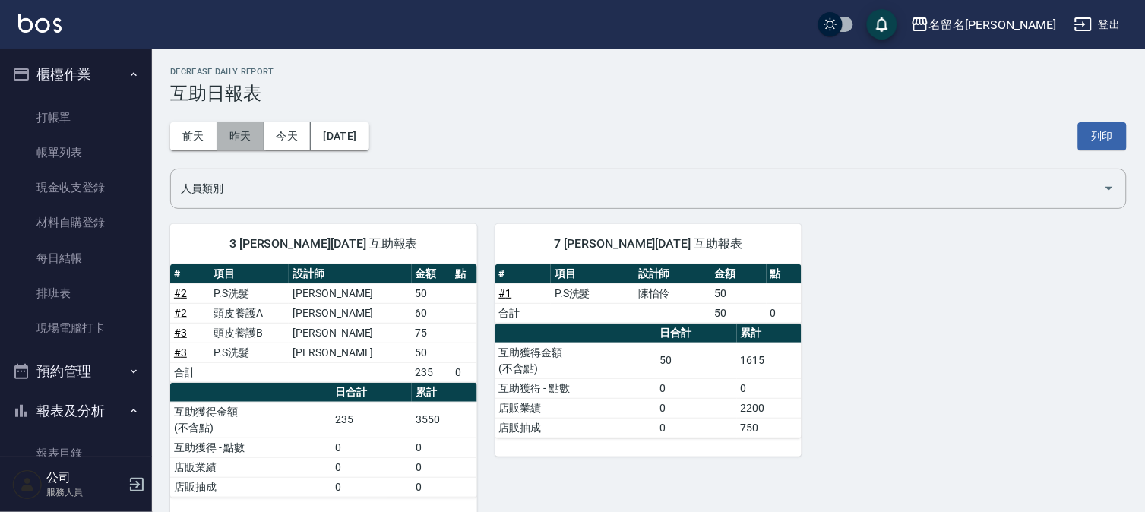
click at [242, 138] on button "昨天" at bounding box center [240, 136] width 47 height 28
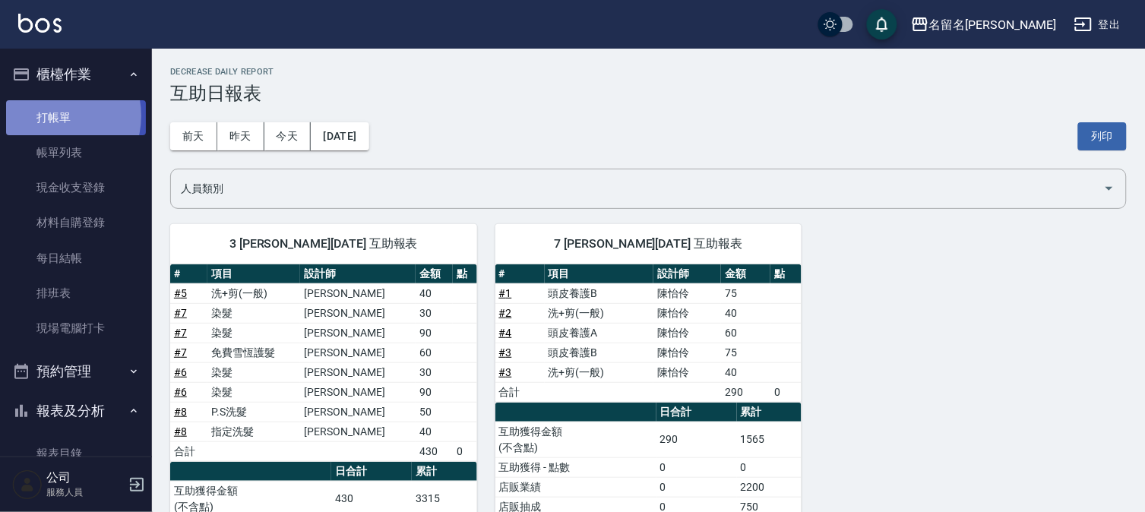
click at [53, 117] on link "打帳單" at bounding box center [76, 117] width 140 height 35
